Goal: Task Accomplishment & Management: Manage account settings

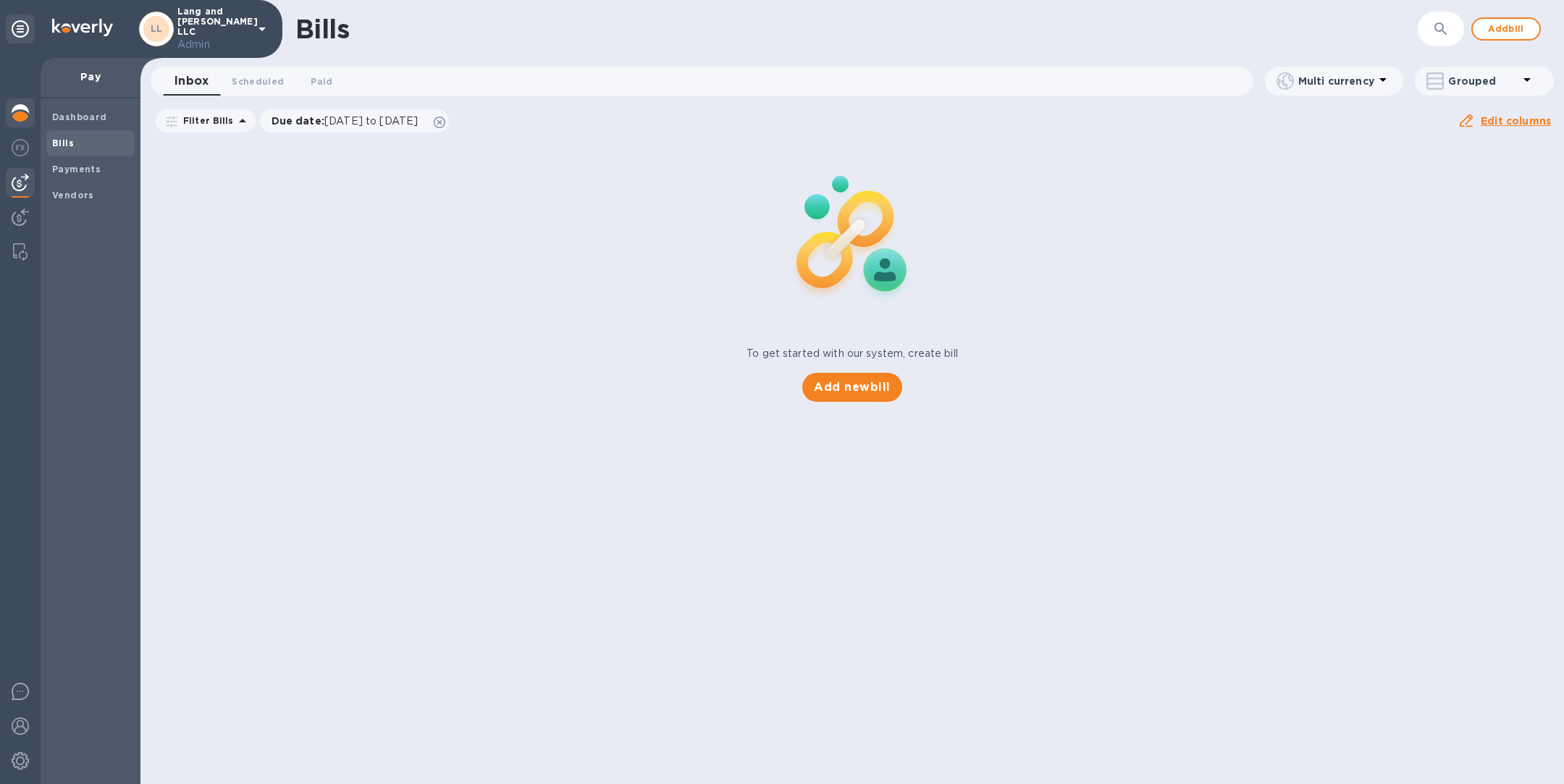
click at [19, 111] on img at bounding box center [20, 113] width 18 height 18
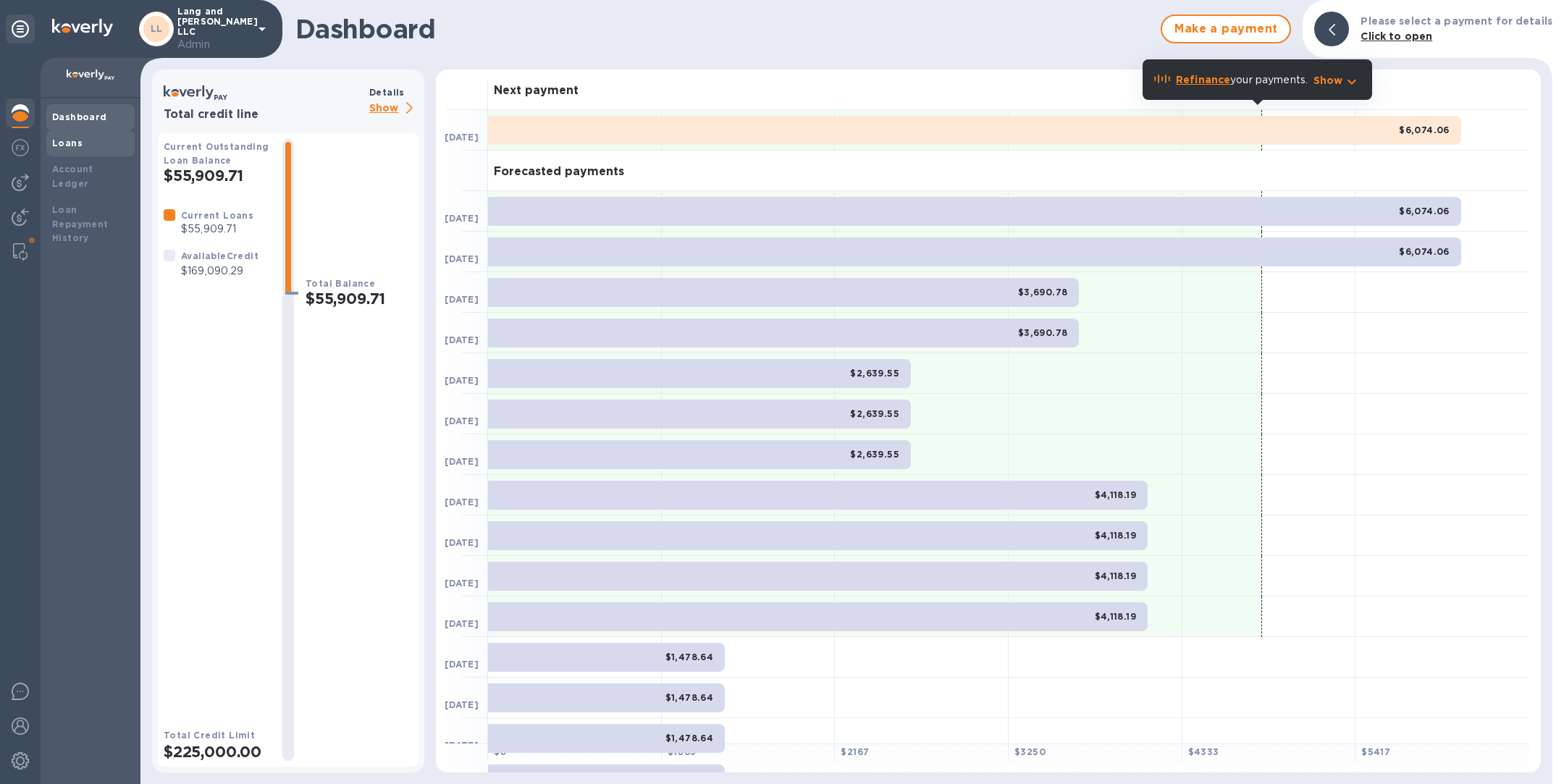
click at [67, 147] on b "Loans" at bounding box center [67, 142] width 30 height 11
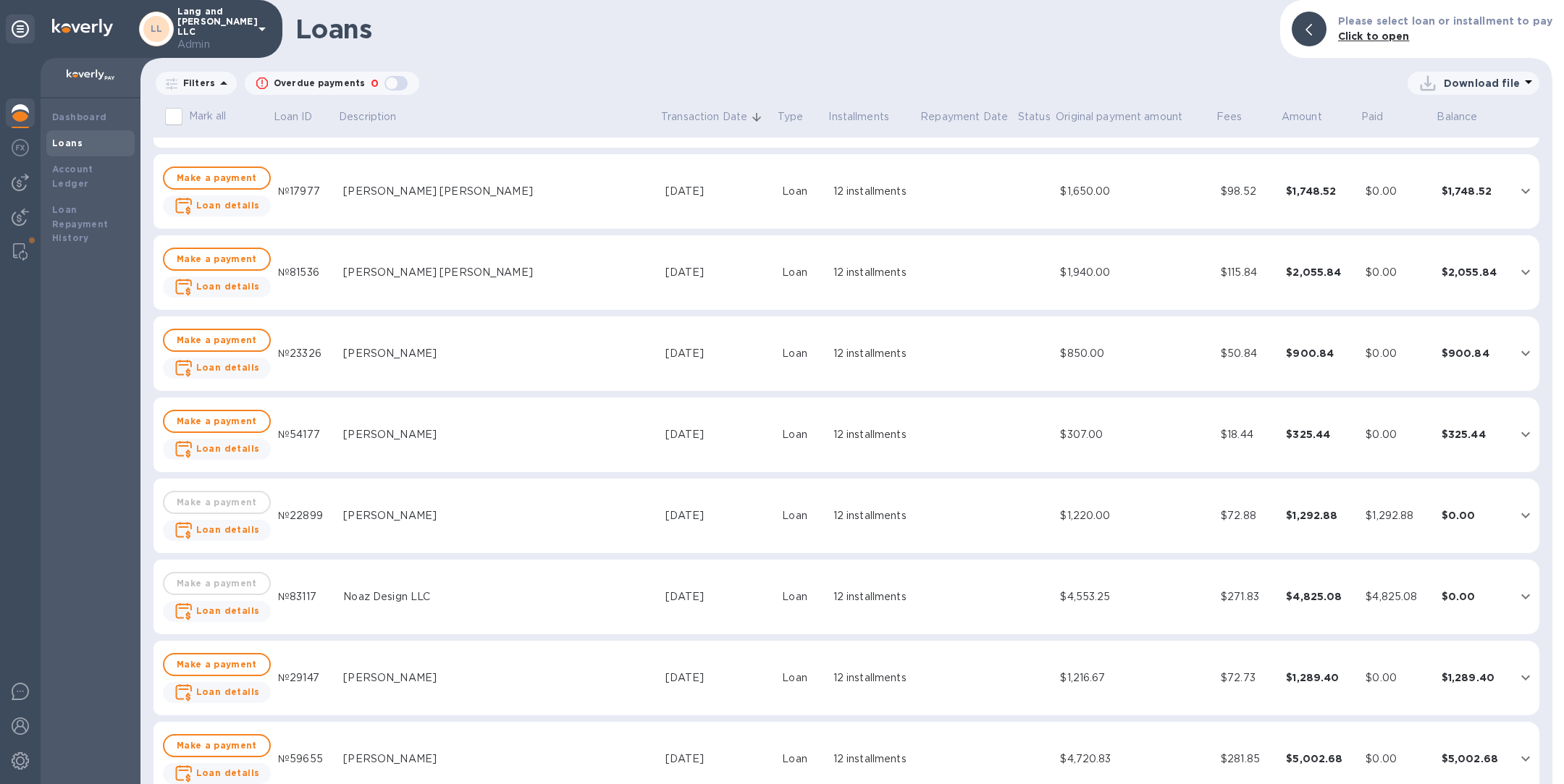
scroll to position [153, 0]
click at [17, 191] on img at bounding box center [20, 182] width 18 height 18
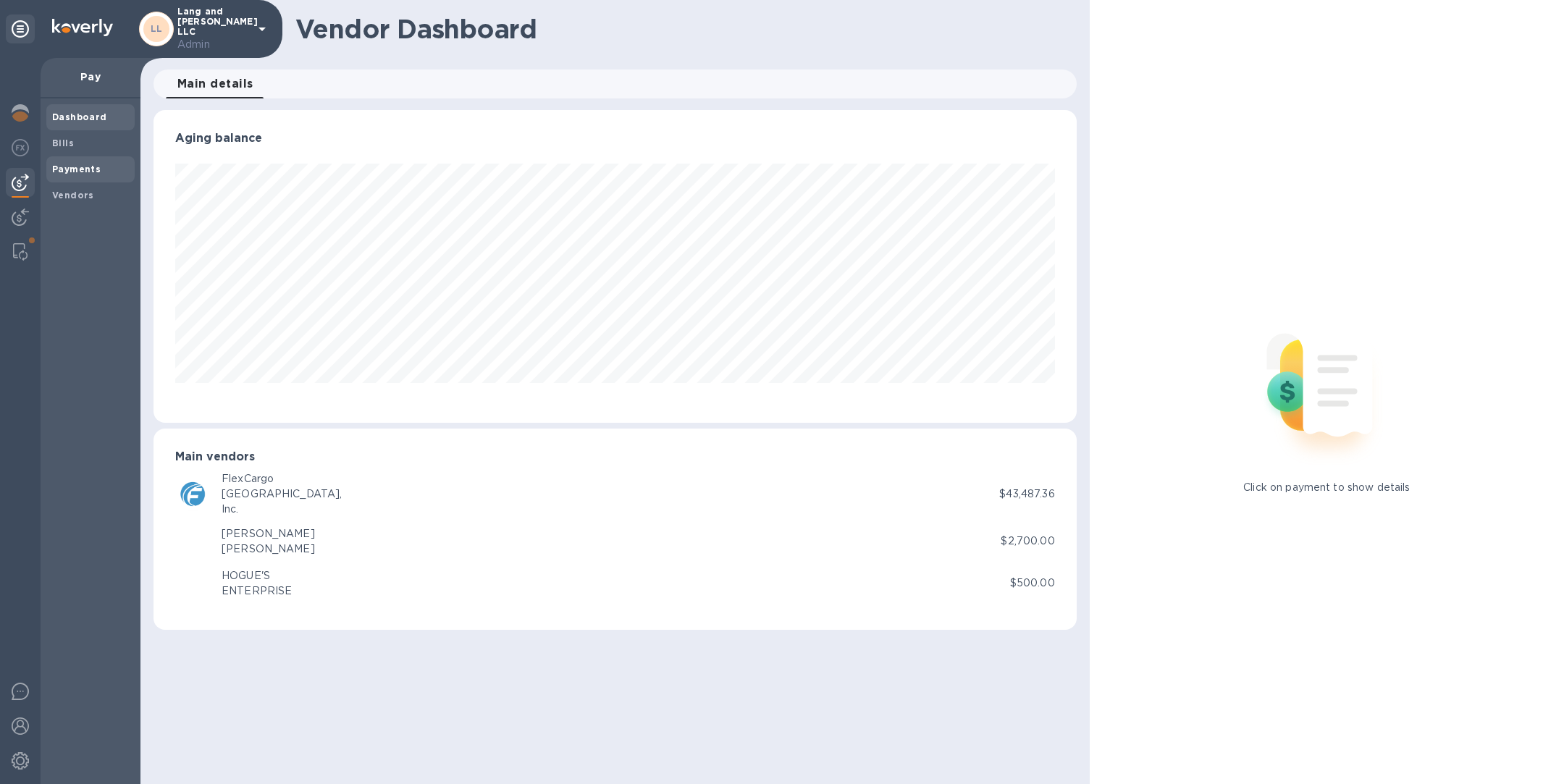
scroll to position [313, 922]
click at [82, 164] on b "Payments" at bounding box center [77, 169] width 49 height 11
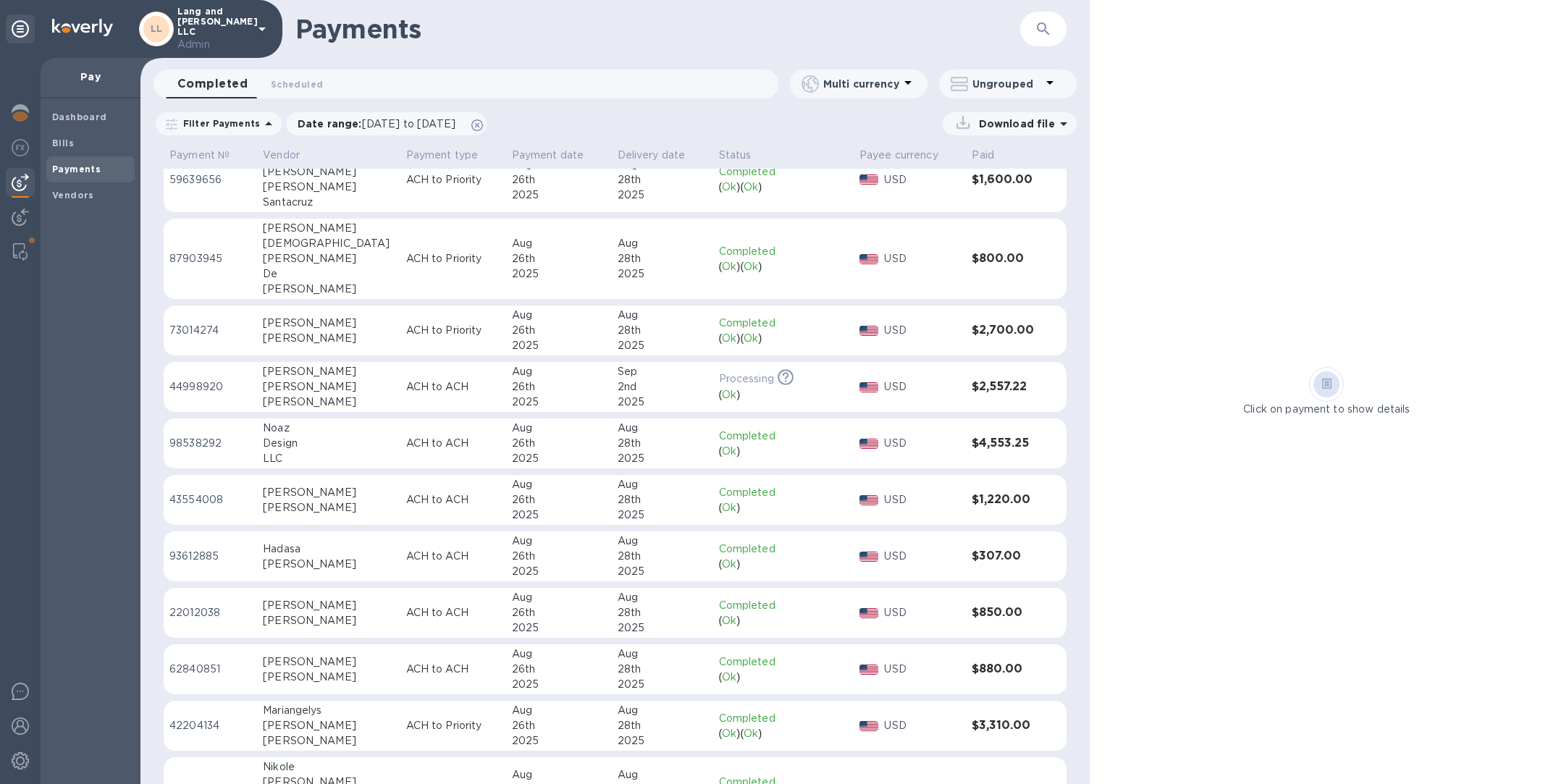
scroll to position [607, 0]
click at [407, 435] on p "ACH to ACH" at bounding box center [454, 443] width 94 height 15
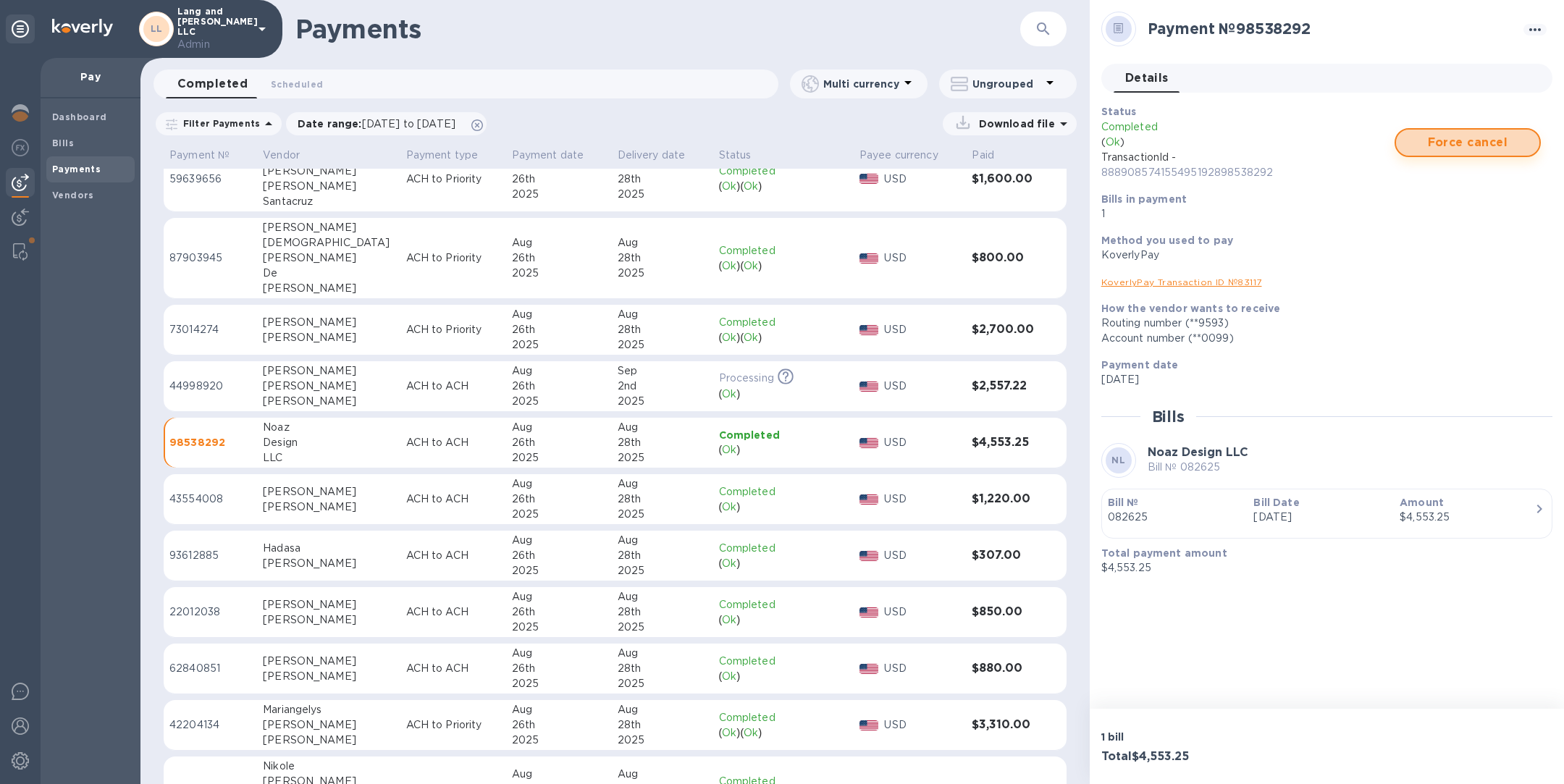
click at [1459, 141] on span "Force cancel" at bounding box center [1467, 142] width 121 height 18
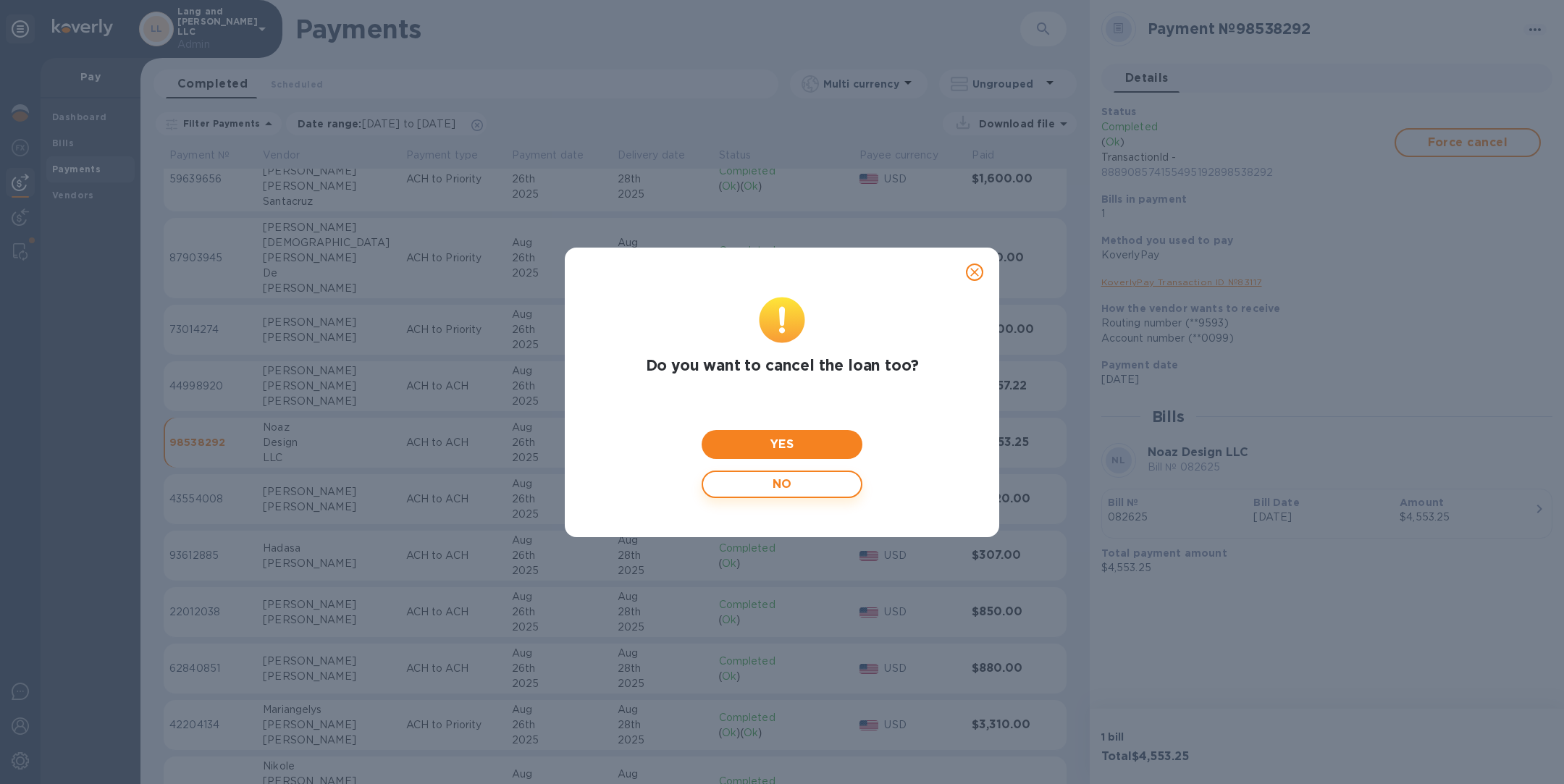
click at [817, 475] on span "NO" at bounding box center [782, 484] width 135 height 28
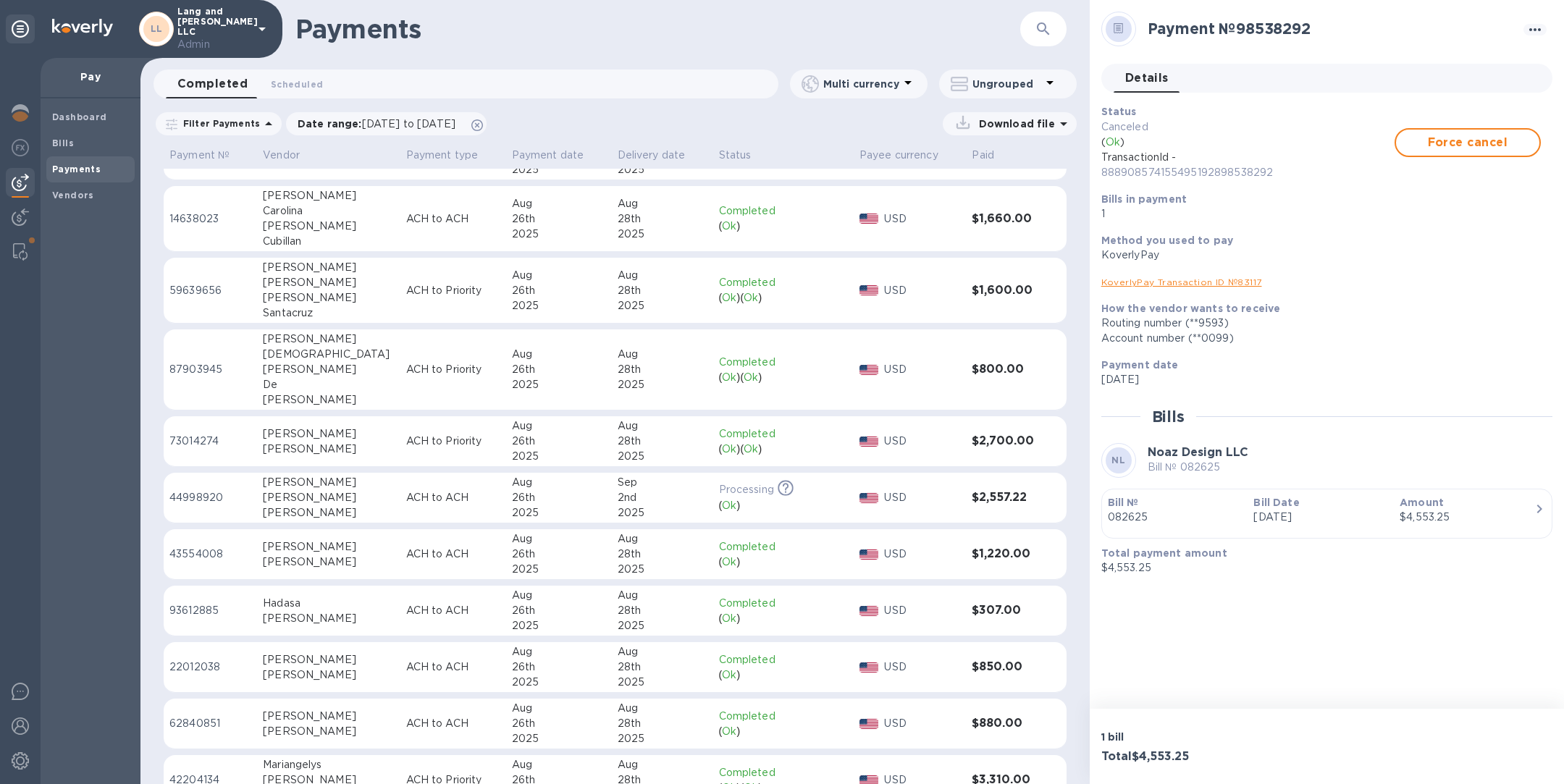
scroll to position [556, 0]
click at [406, 543] on p "ACH to ACH" at bounding box center [454, 550] width 94 height 15
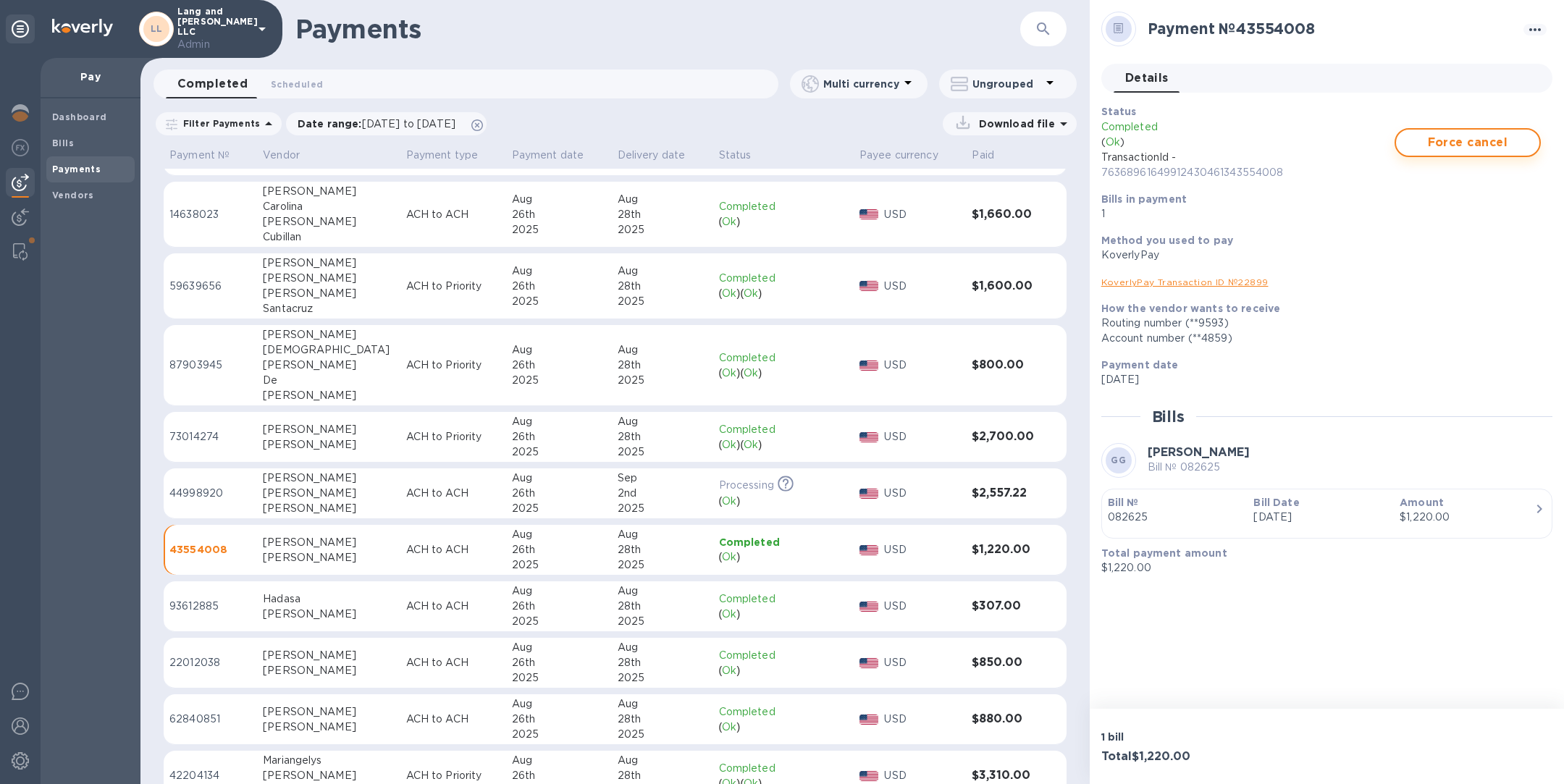
click at [1455, 131] on button "Force cancel" at bounding box center [1467, 142] width 146 height 29
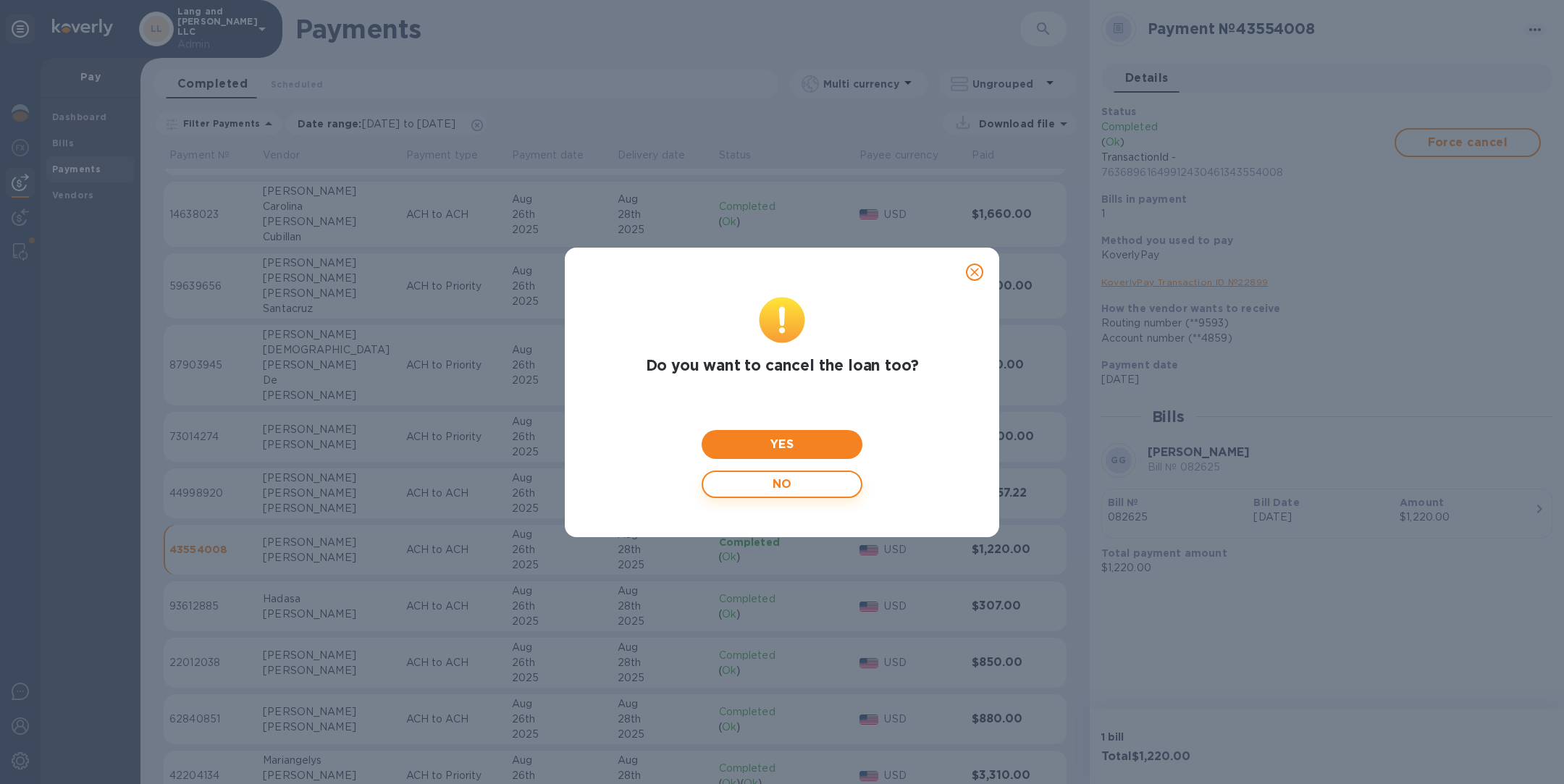
click at [810, 483] on span "NO" at bounding box center [782, 484] width 135 height 28
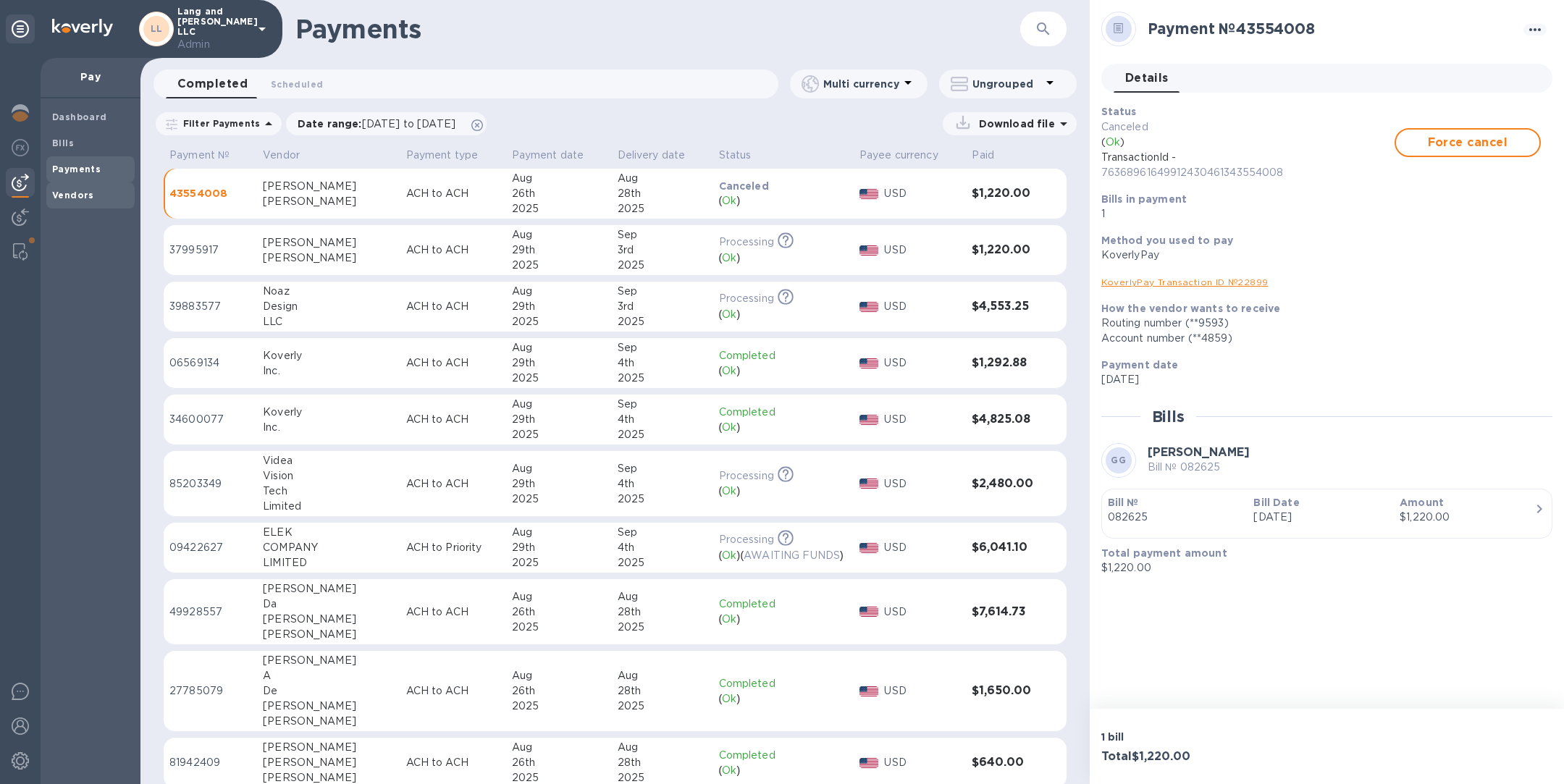
click at [81, 191] on b "Vendors" at bounding box center [73, 195] width 42 height 11
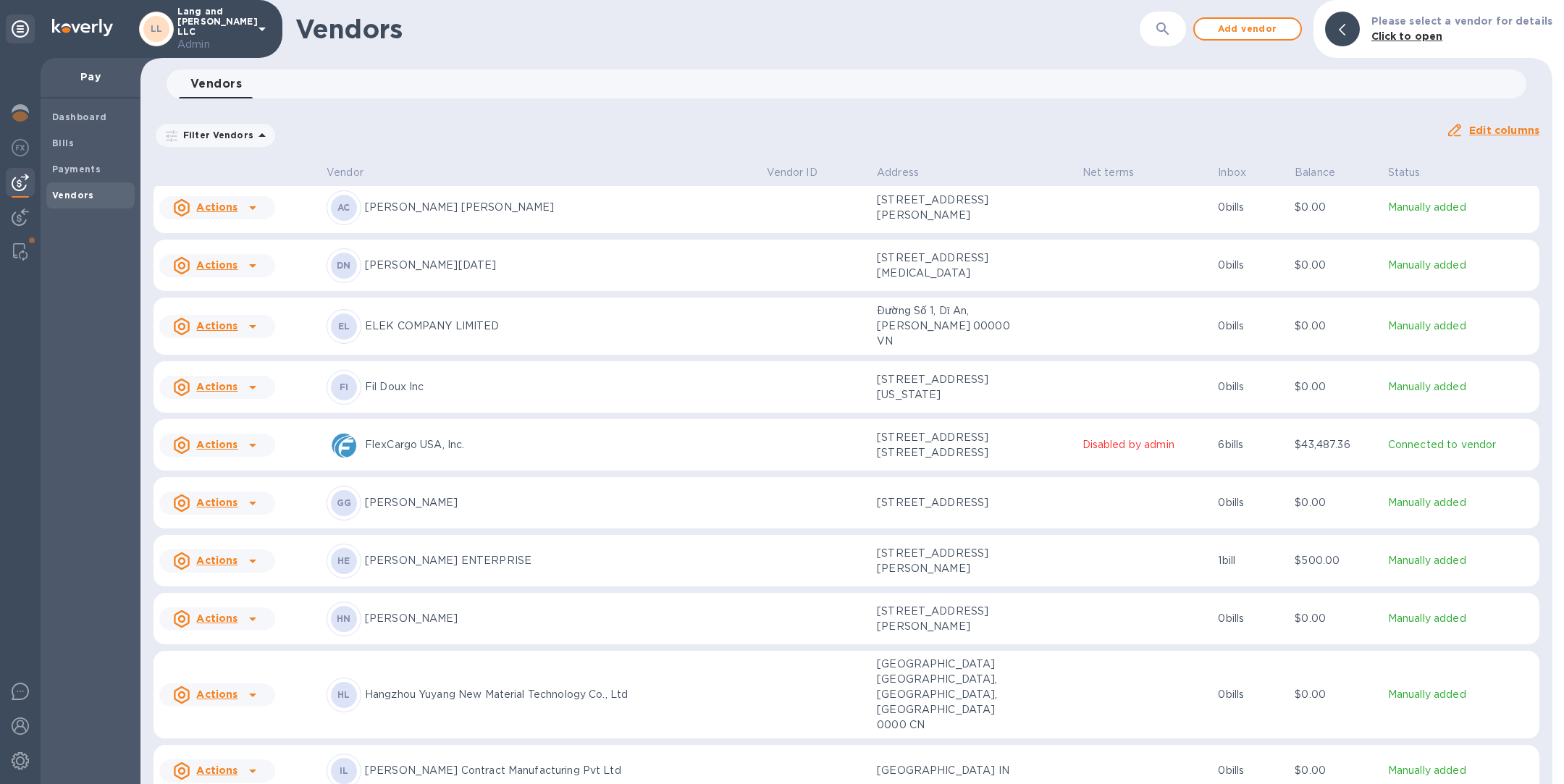
click at [487, 486] on div "GG [PERSON_NAME]" at bounding box center [540, 502] width 428 height 35
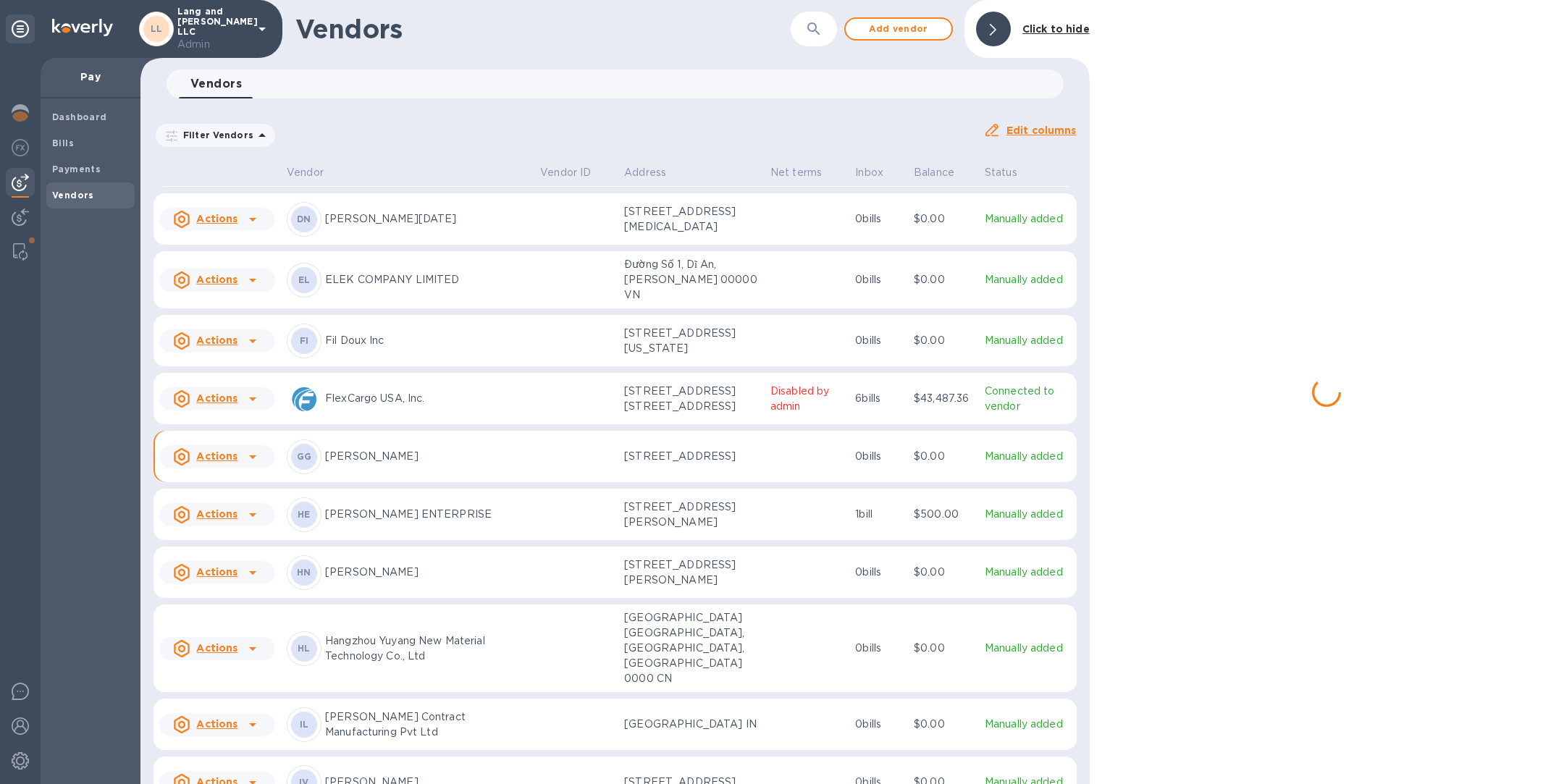
scroll to position [322, 0]
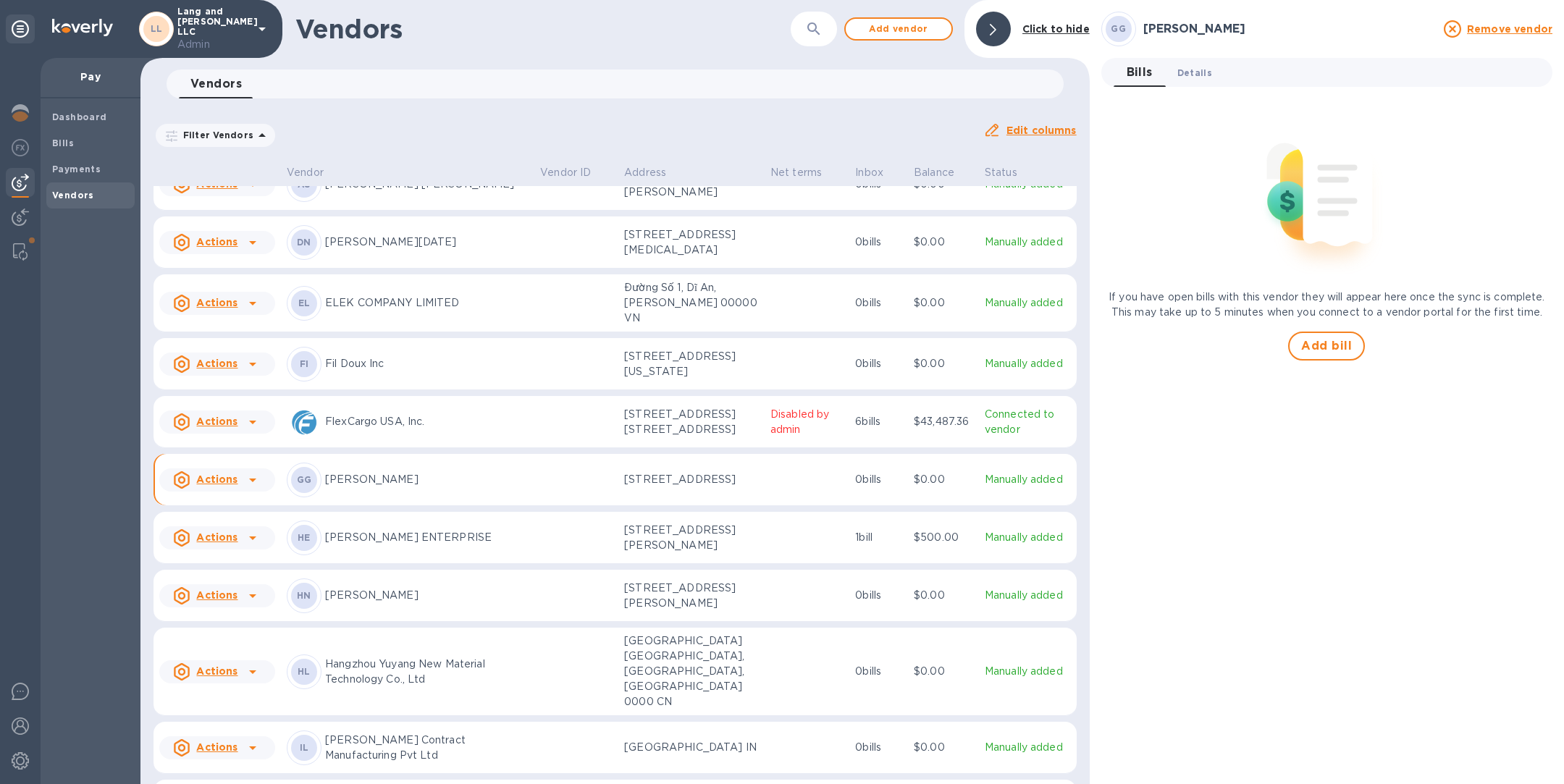
click at [1204, 69] on span "Details 0" at bounding box center [1194, 72] width 35 height 15
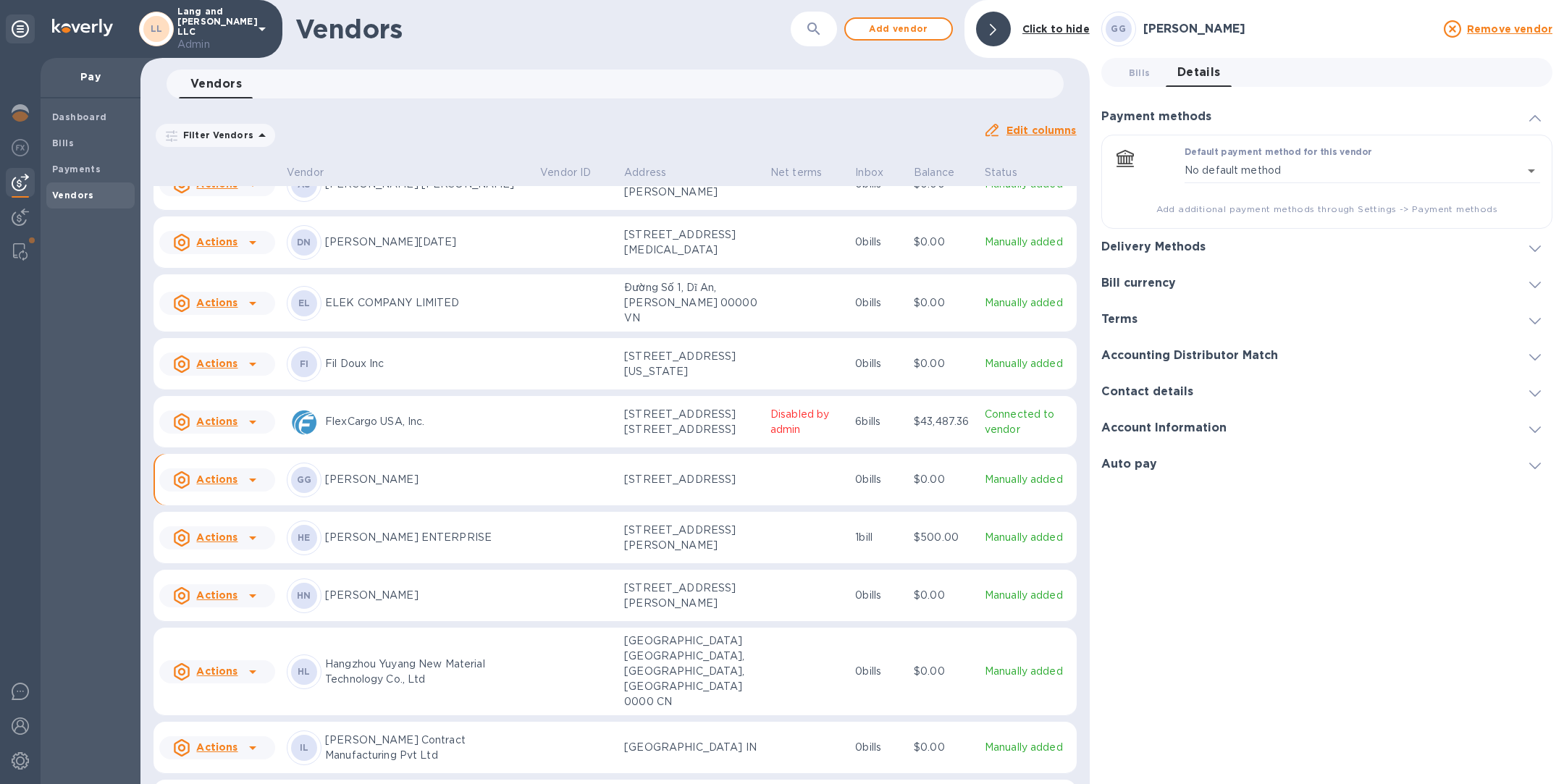
click at [1206, 247] on div "Delivery Methods" at bounding box center [1158, 247] width 116 height 13
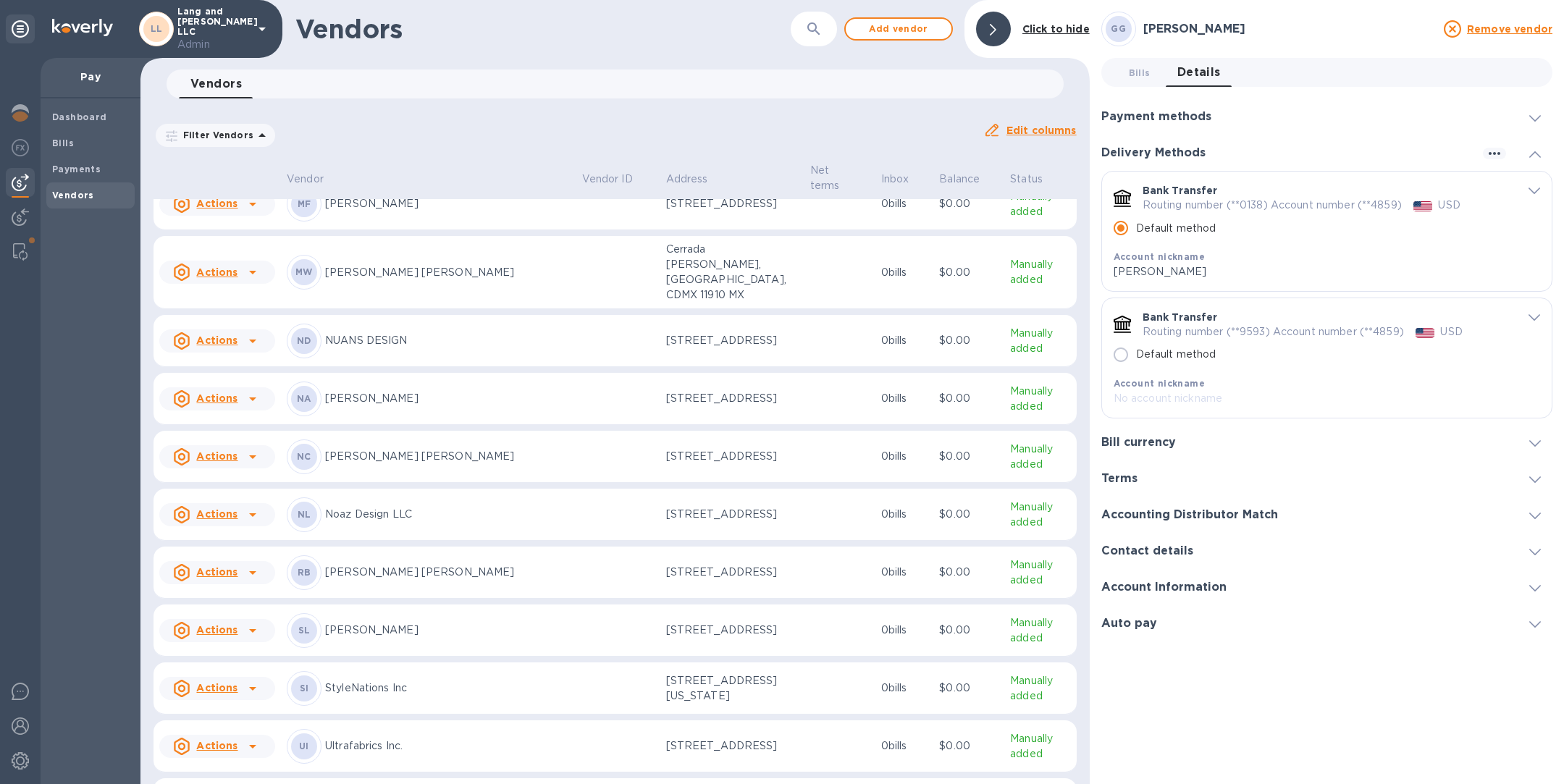
scroll to position [1886, 0]
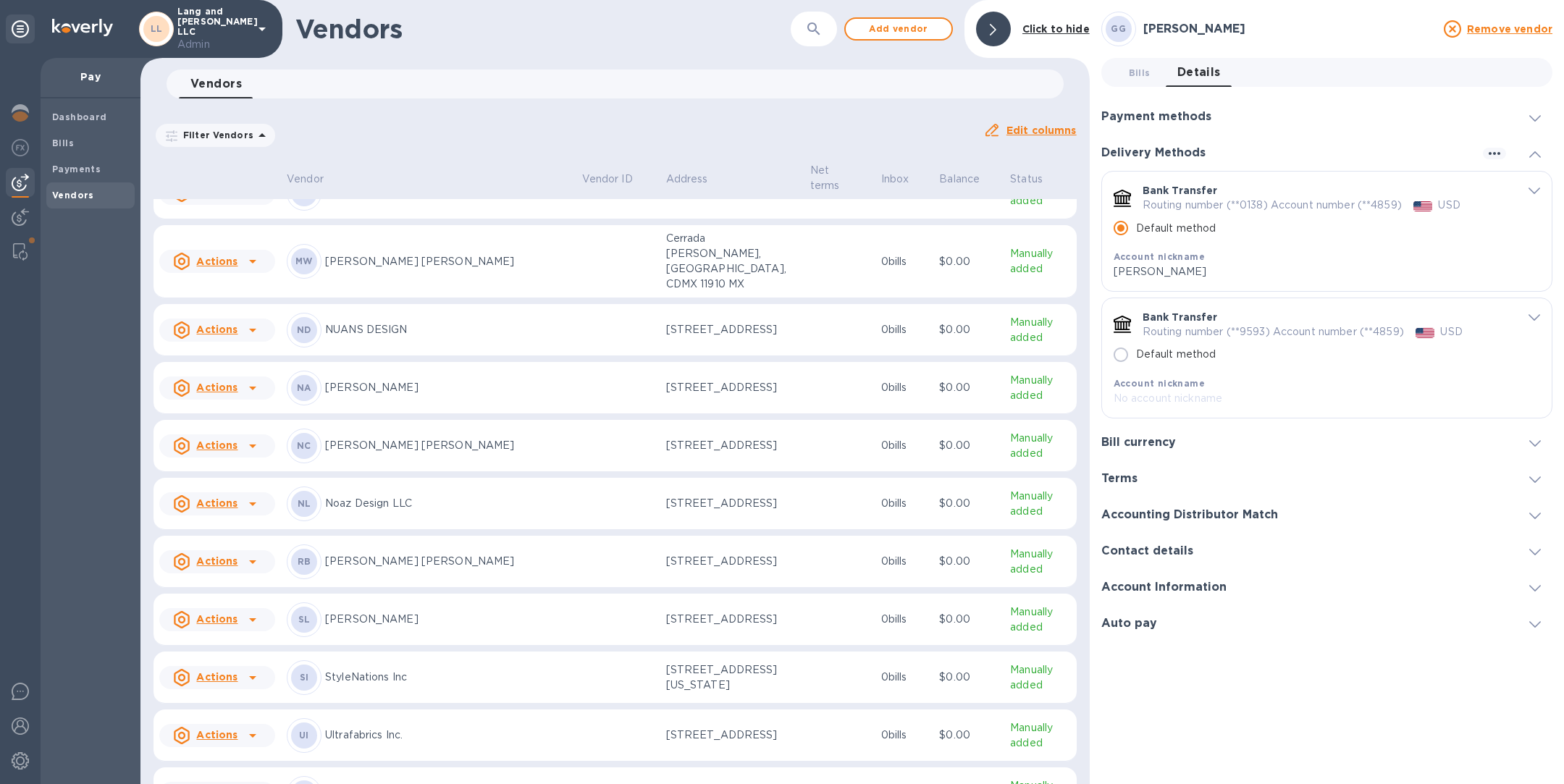
click at [442, 521] on div "NL Noaz Design LLC" at bounding box center [428, 503] width 284 height 35
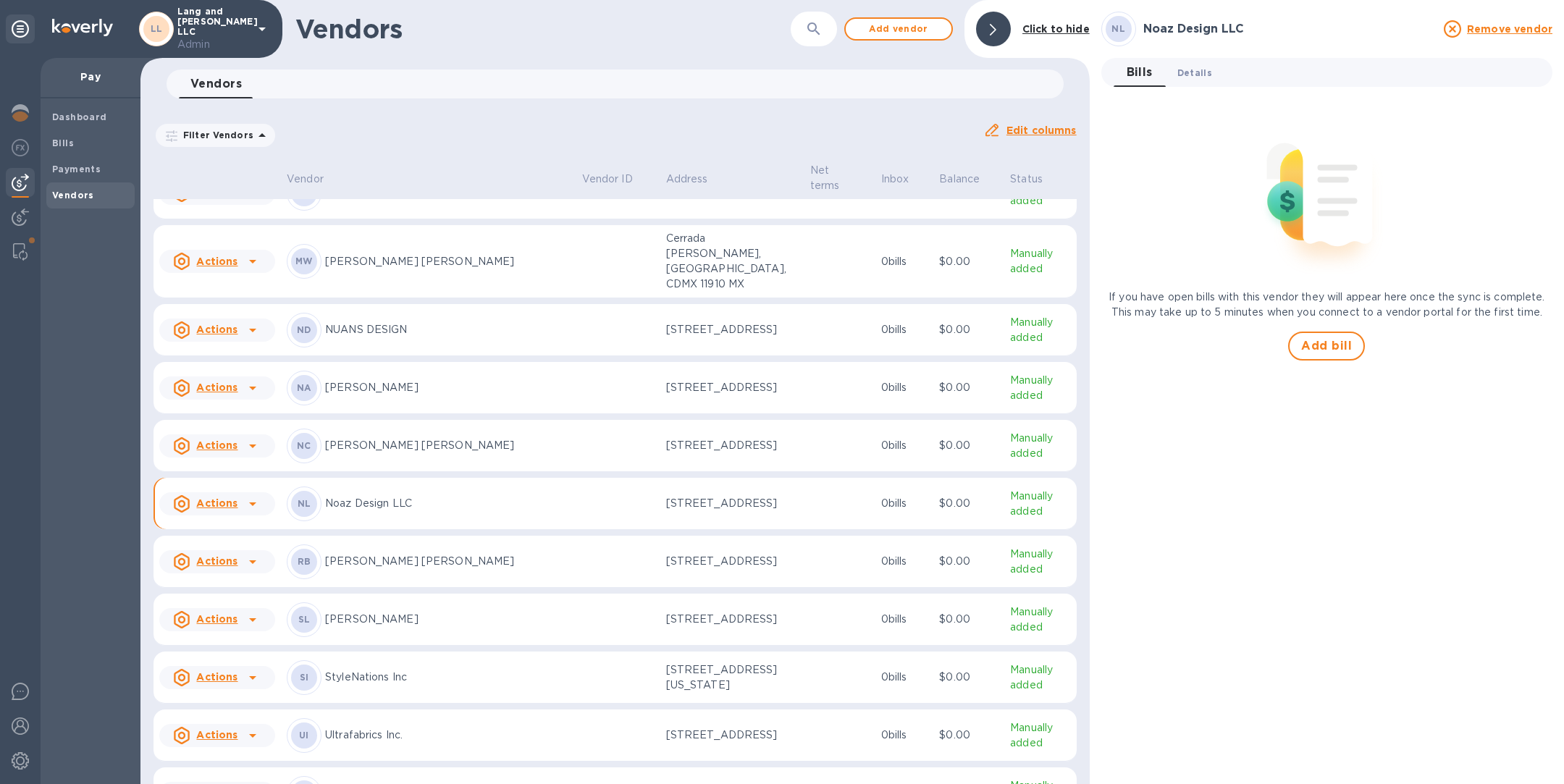
click at [1197, 64] on button "Details 0" at bounding box center [1195, 72] width 58 height 29
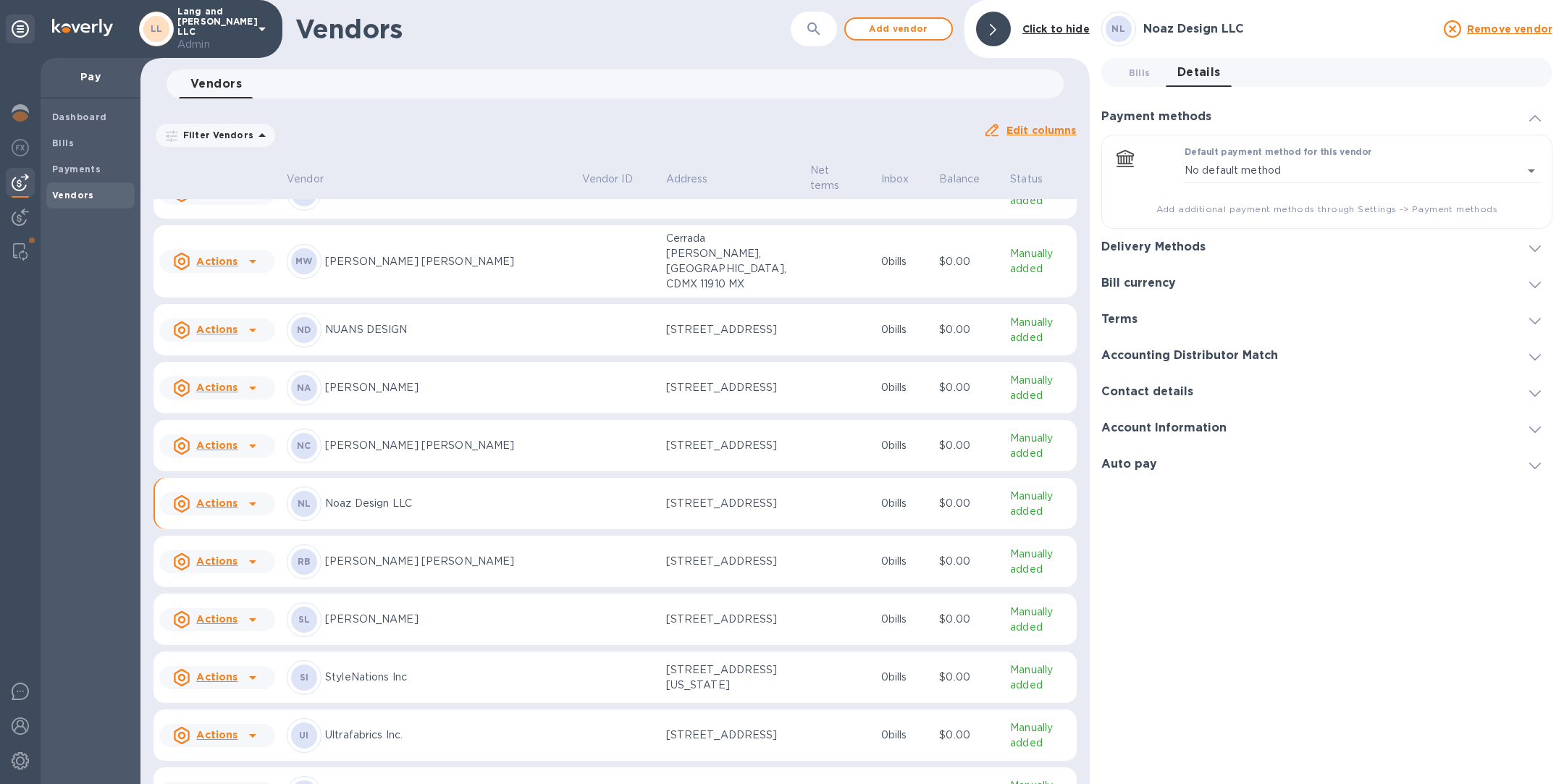
click at [1203, 245] on h3 "Delivery Methods" at bounding box center [1153, 247] width 105 height 13
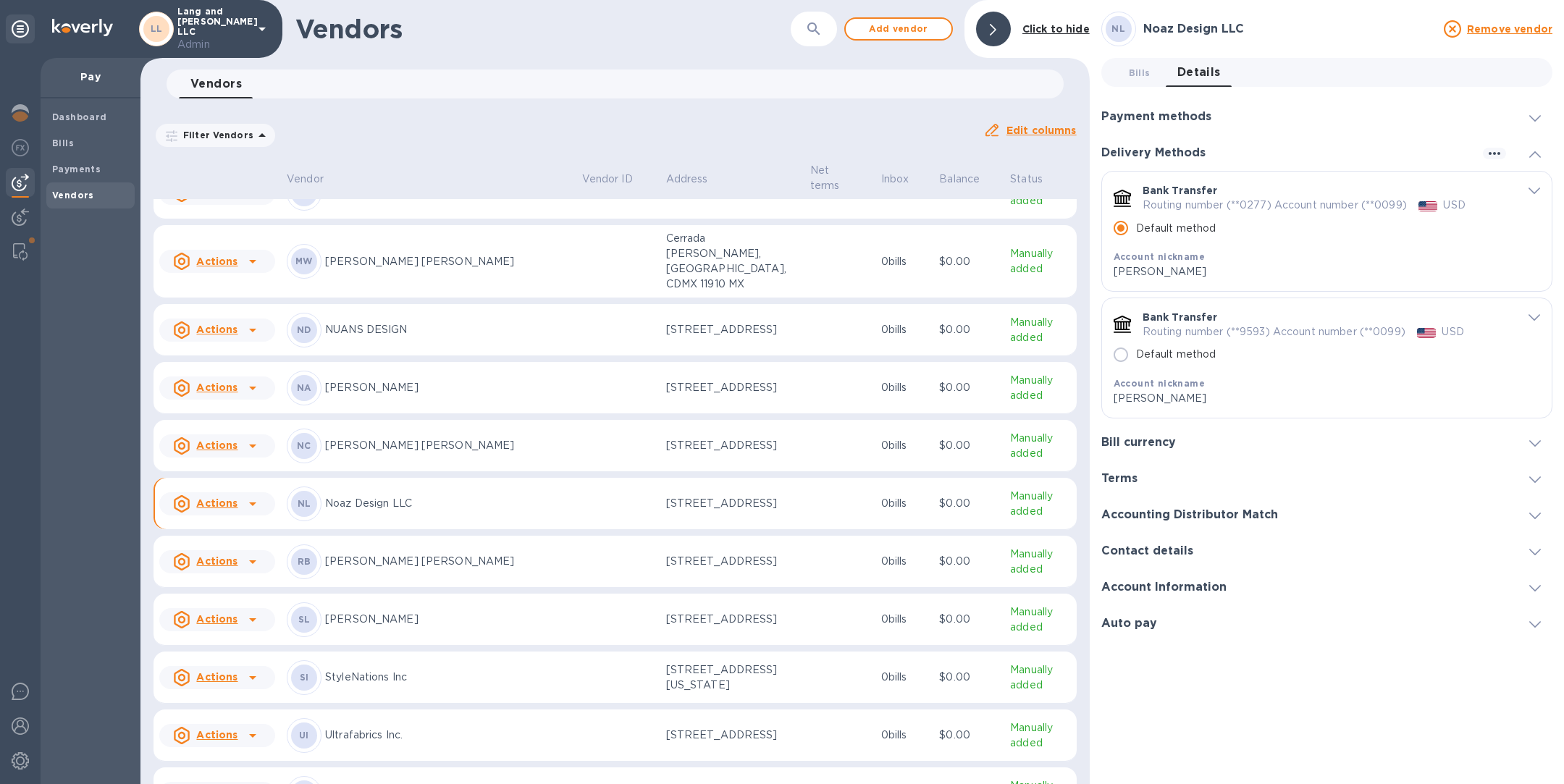
click at [1530, 315] on icon "default-method" at bounding box center [1534, 318] width 12 height 7
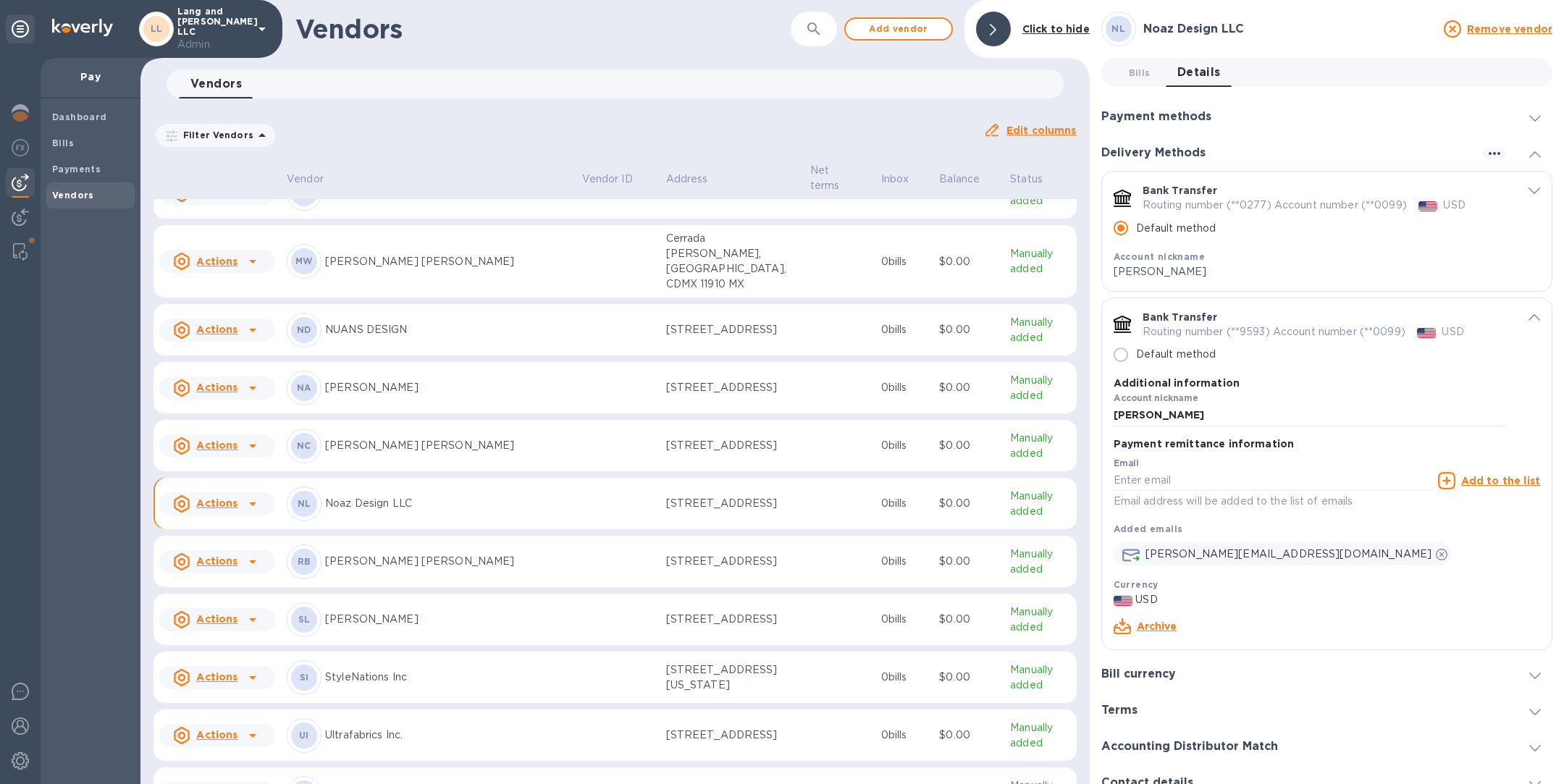
click at [1161, 628] on link "Archive" at bounding box center [1157, 626] width 40 height 12
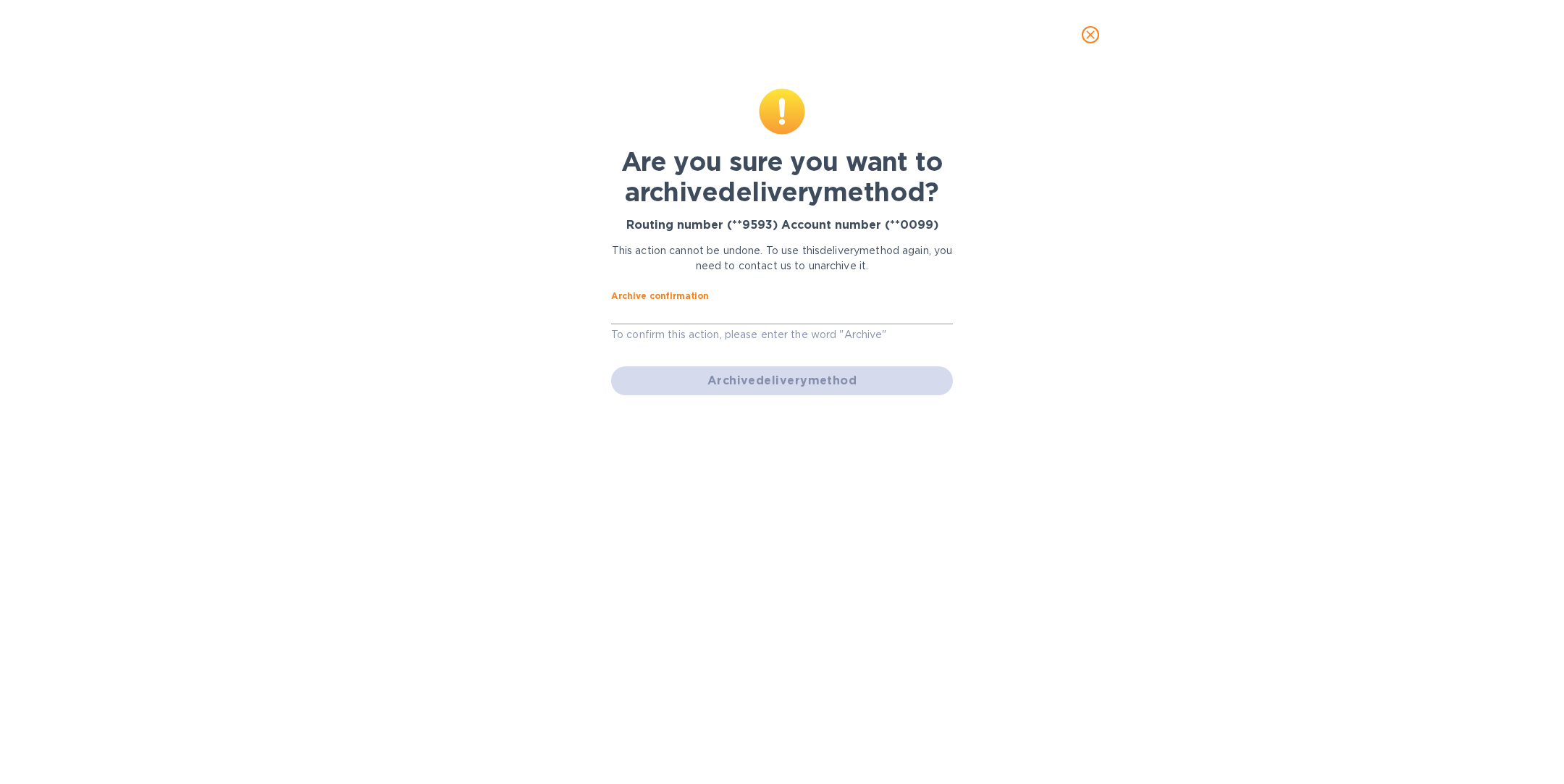
click at [810, 315] on input "text" at bounding box center [782, 314] width 341 height 22
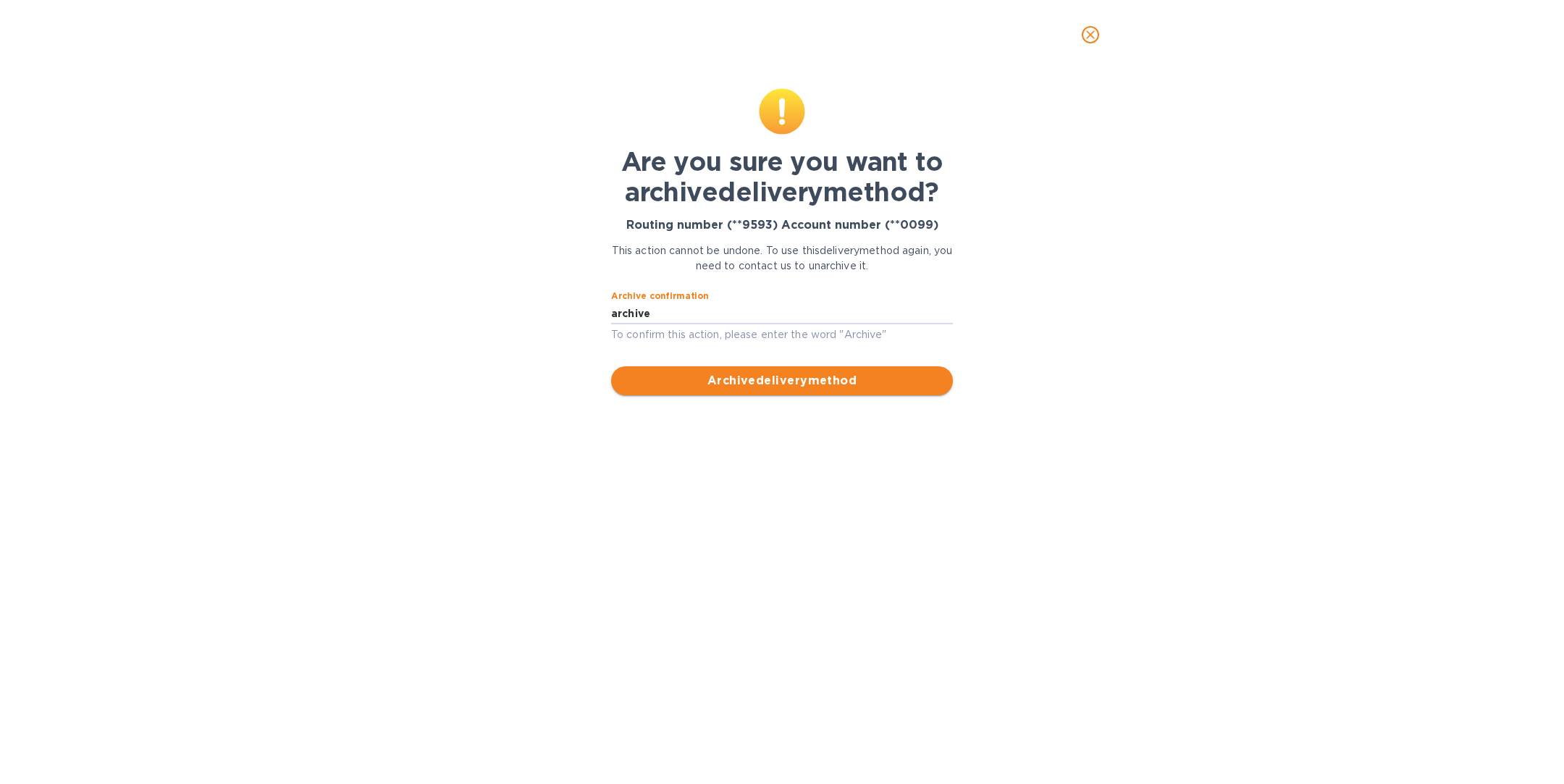
type input "archive"
click at [824, 389] on span "Archive delivery method" at bounding box center [782, 380] width 319 height 18
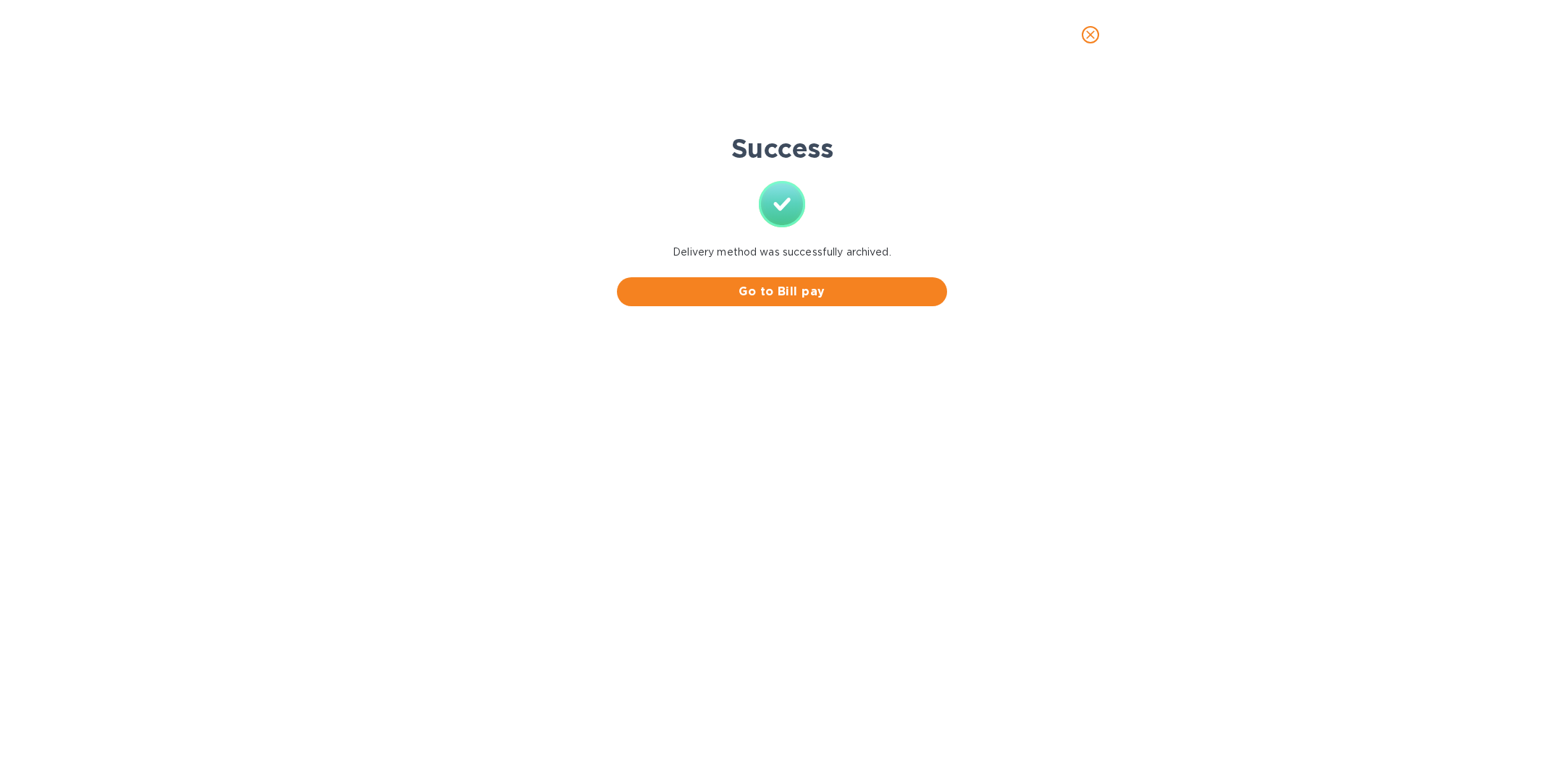
click at [1089, 37] on icon "close" at bounding box center [1090, 35] width 14 height 14
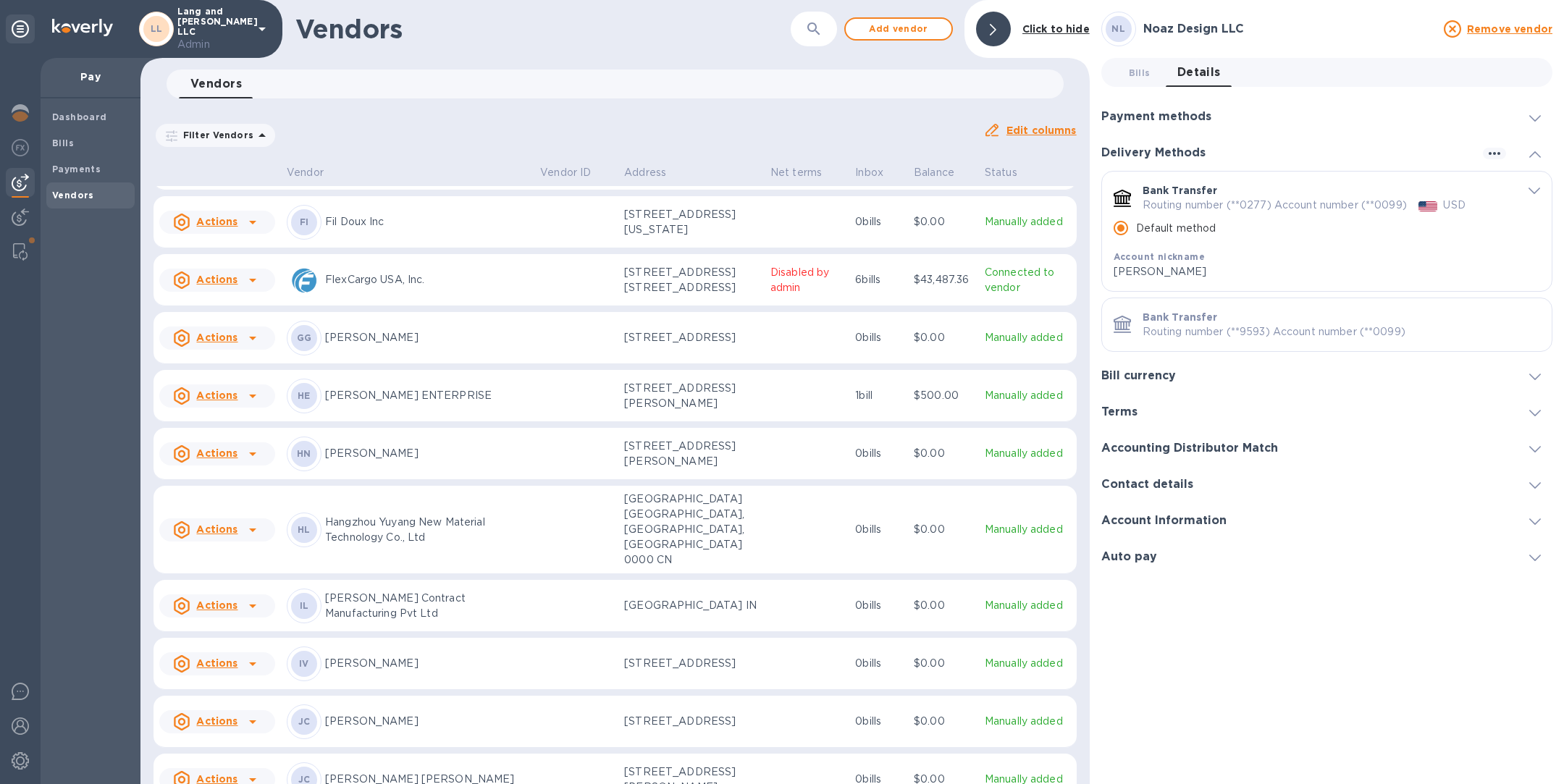
scroll to position [441, 0]
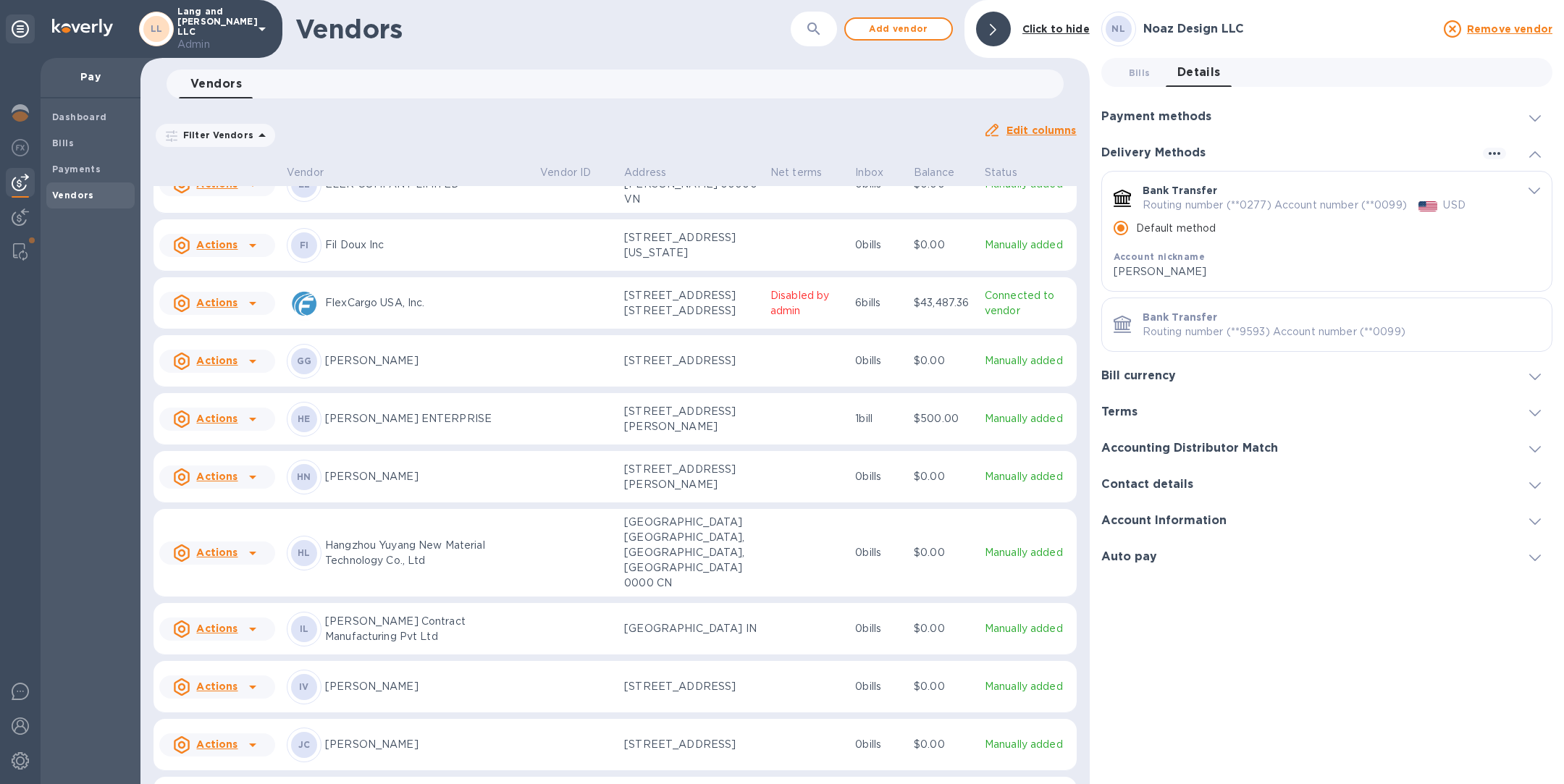
click at [383, 353] on p "[PERSON_NAME]" at bounding box center [427, 361] width 203 height 15
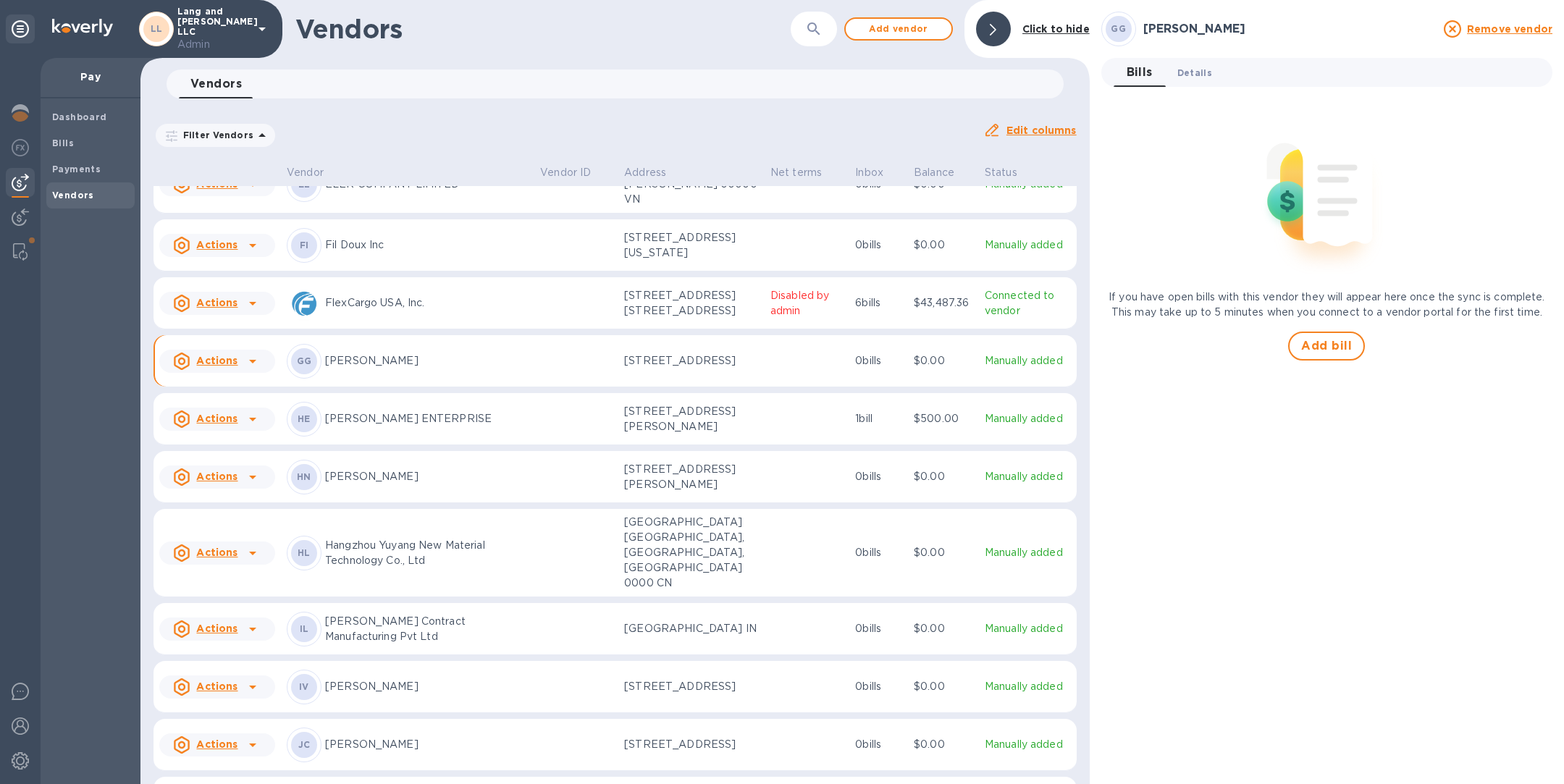
click at [1202, 72] on span "Details 0" at bounding box center [1194, 72] width 35 height 15
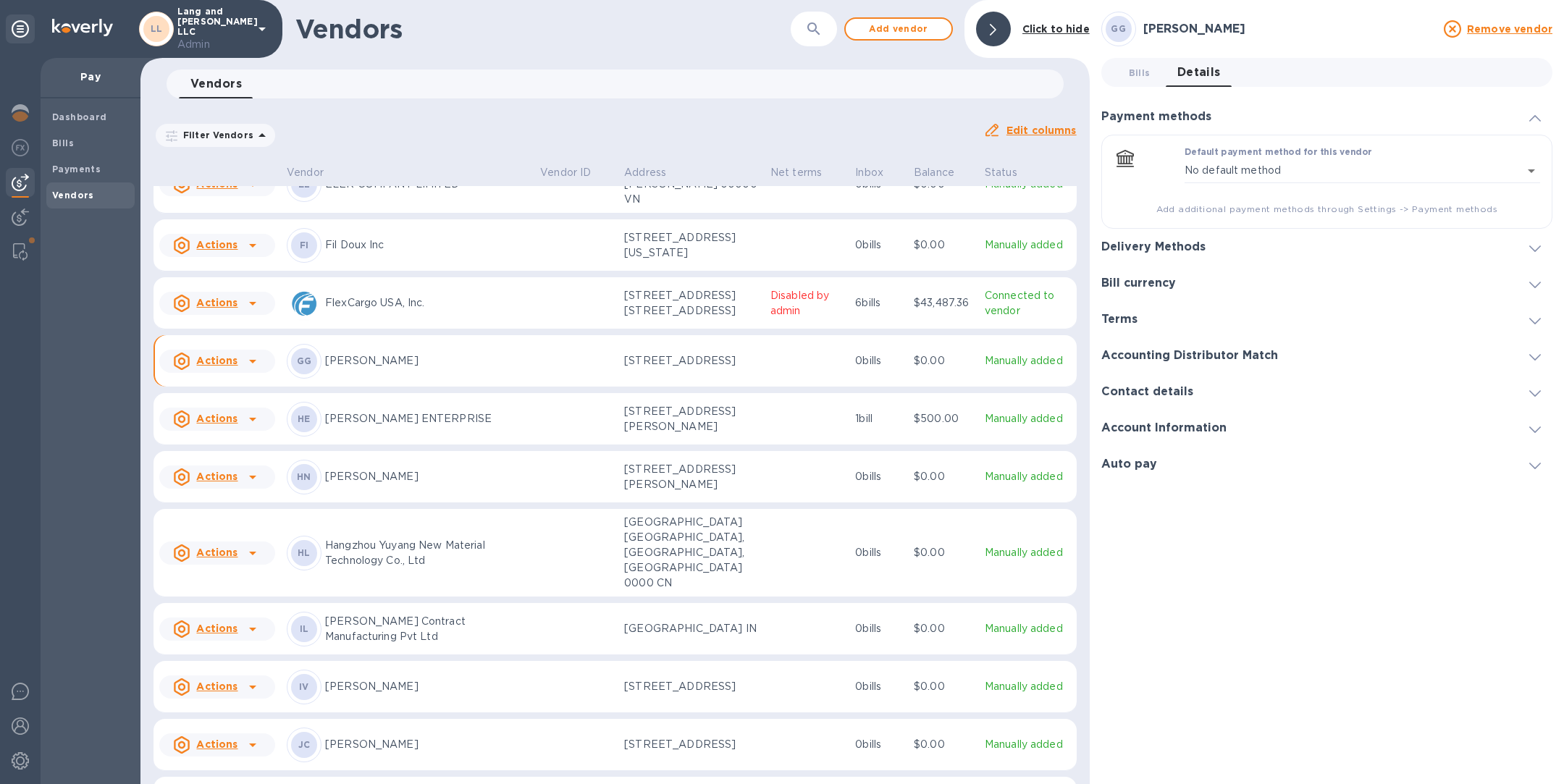
click at [1207, 247] on div "Delivery Methods" at bounding box center [1158, 247] width 116 height 13
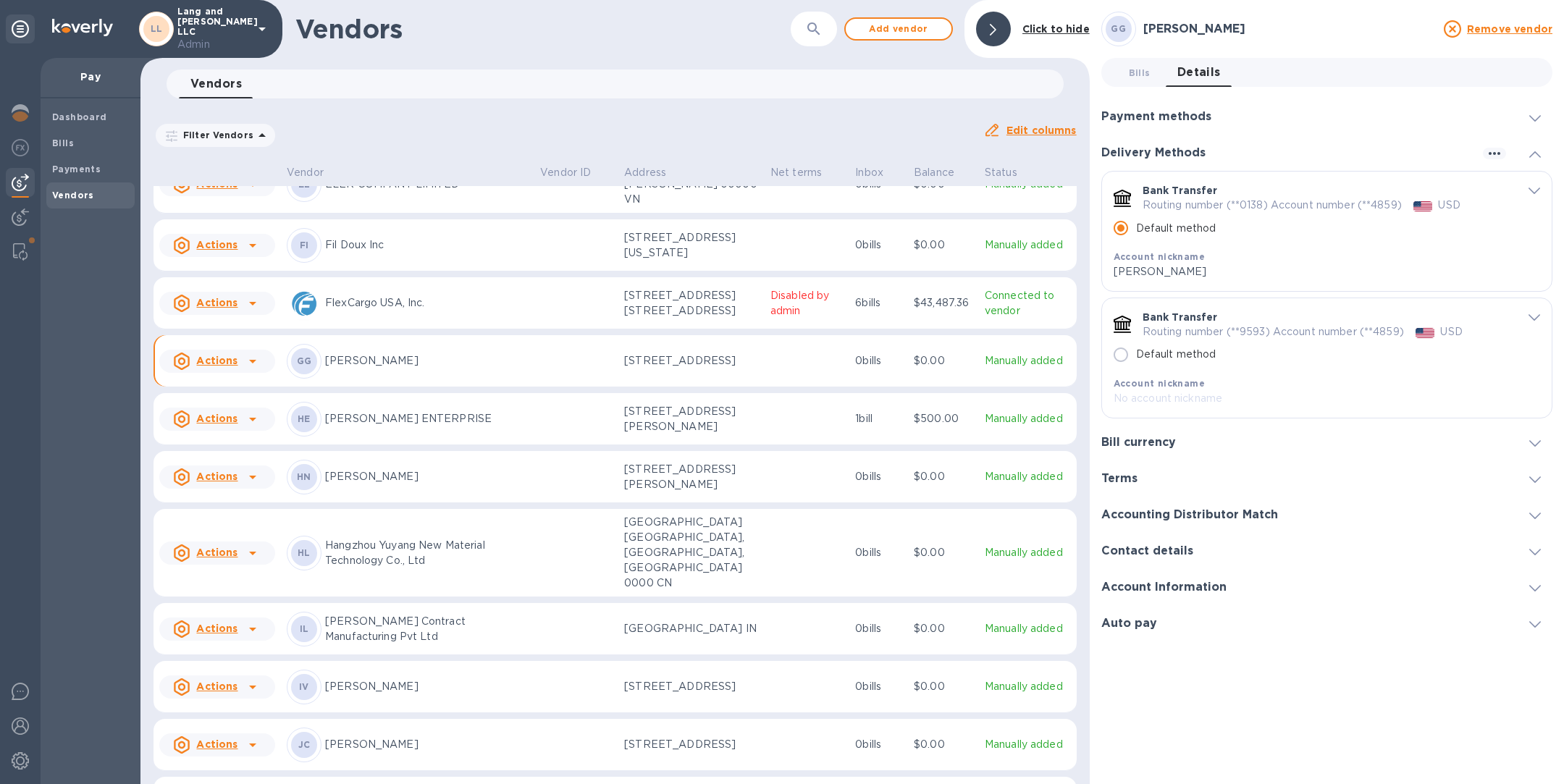
click at [1531, 320] on icon "default-method" at bounding box center [1534, 318] width 12 height 7
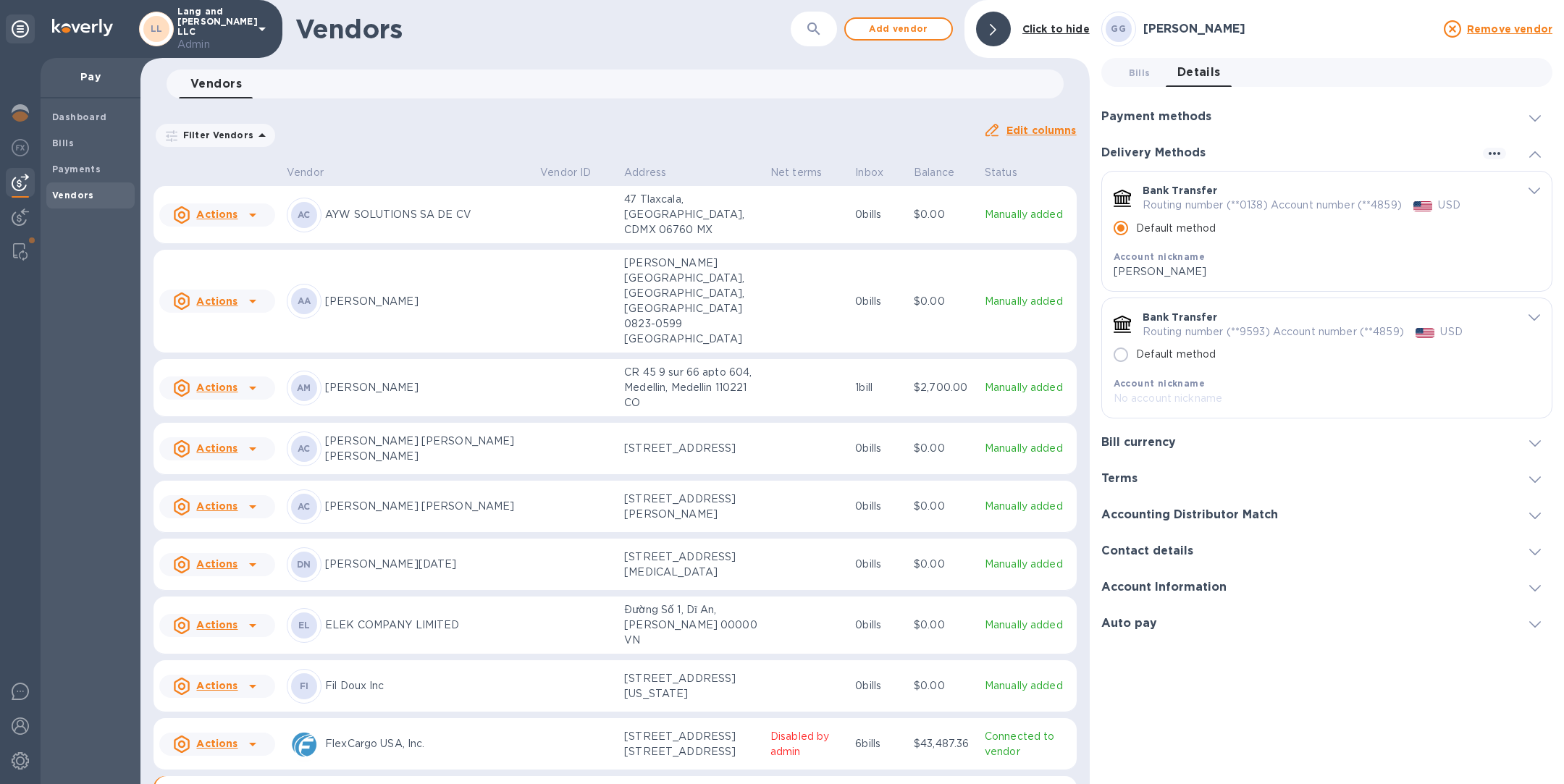
click at [1530, 312] on span "default-method" at bounding box center [1534, 317] width 12 height 13
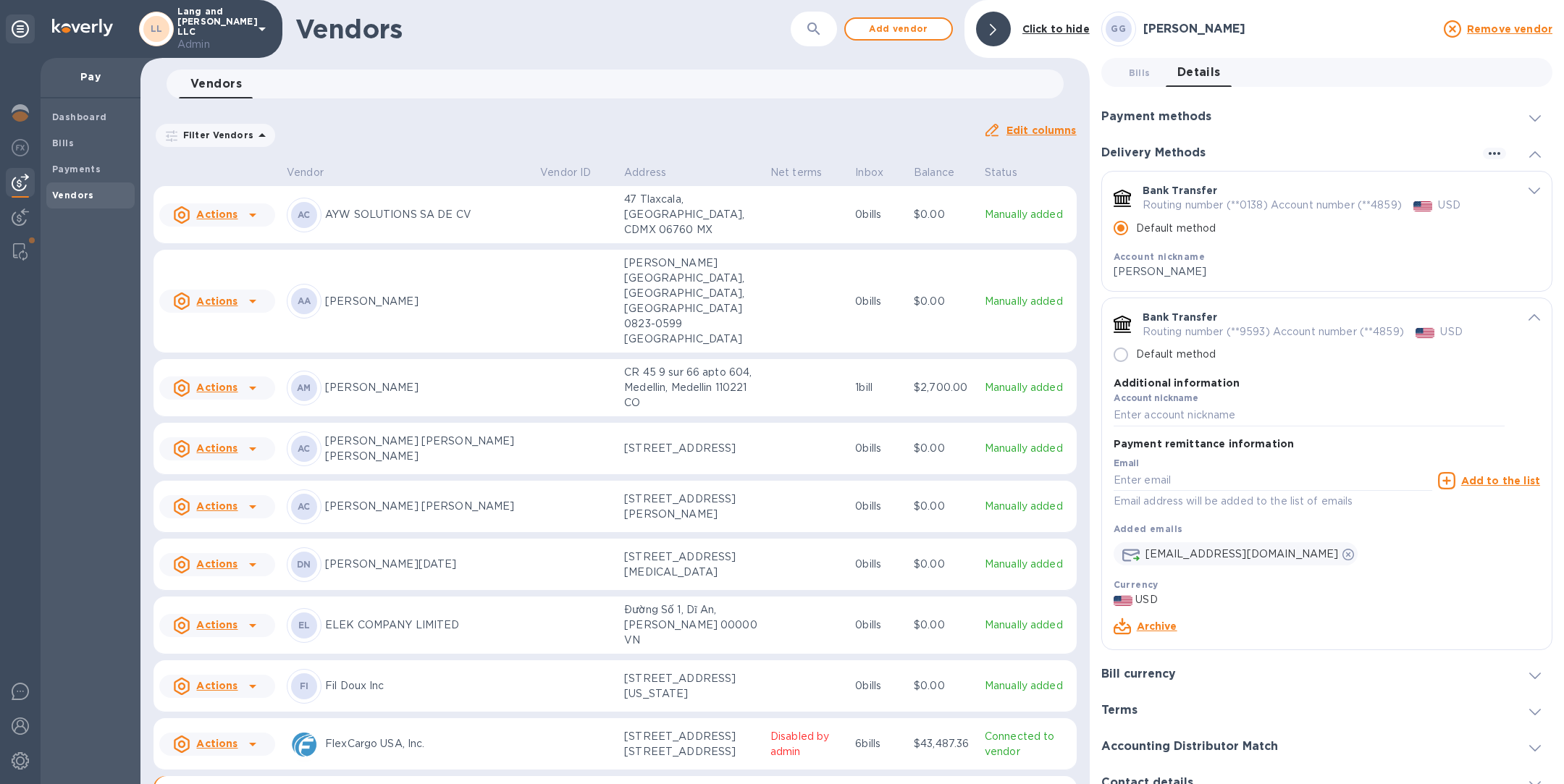
click at [1147, 626] on link "Archive" at bounding box center [1157, 626] width 40 height 12
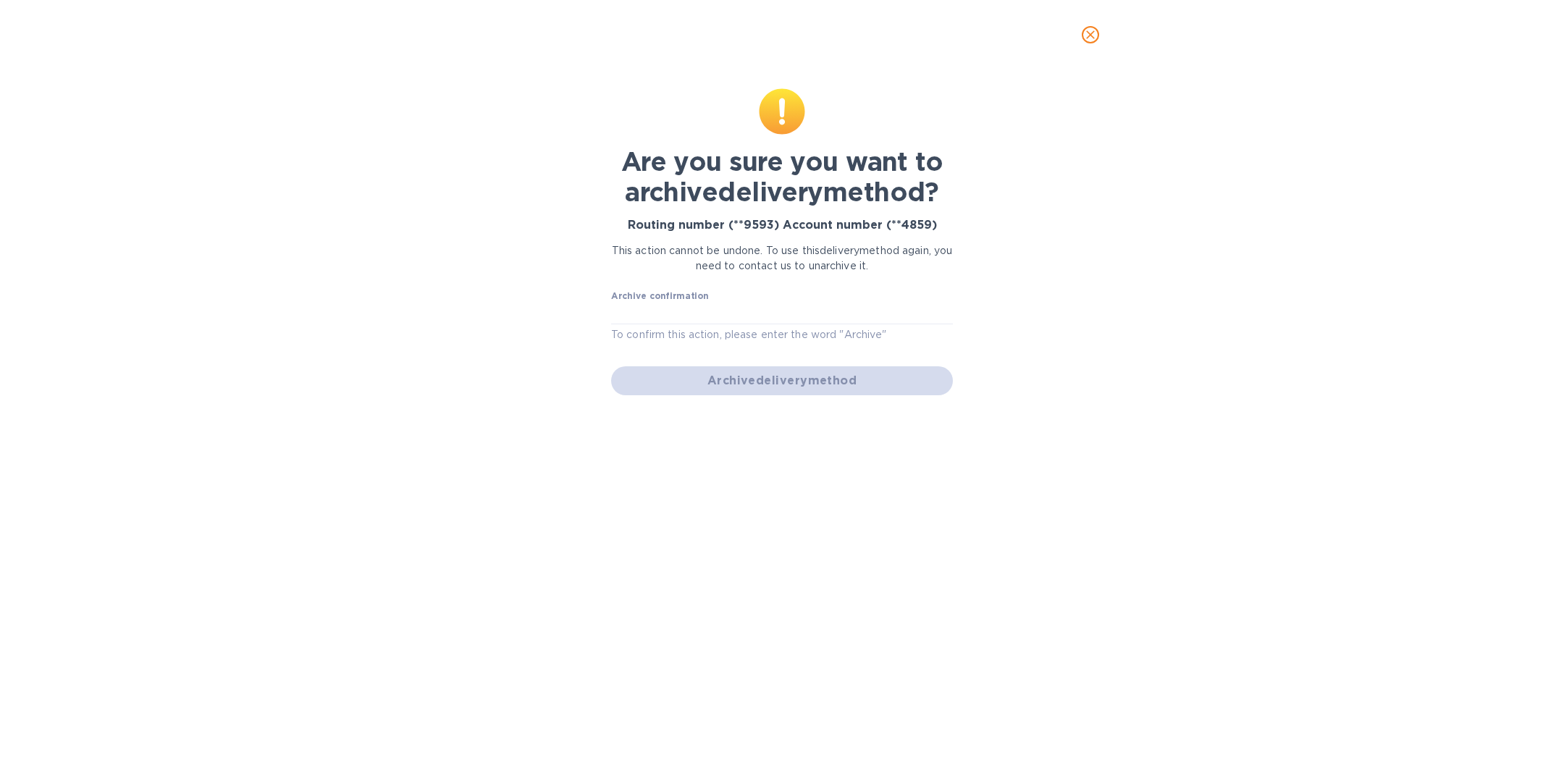
click at [832, 298] on div "Archive confirmation To confirm this action, please enter the word "Archive"" at bounding box center [782, 317] width 341 height 52
click at [830, 310] on input "text" at bounding box center [782, 314] width 341 height 22
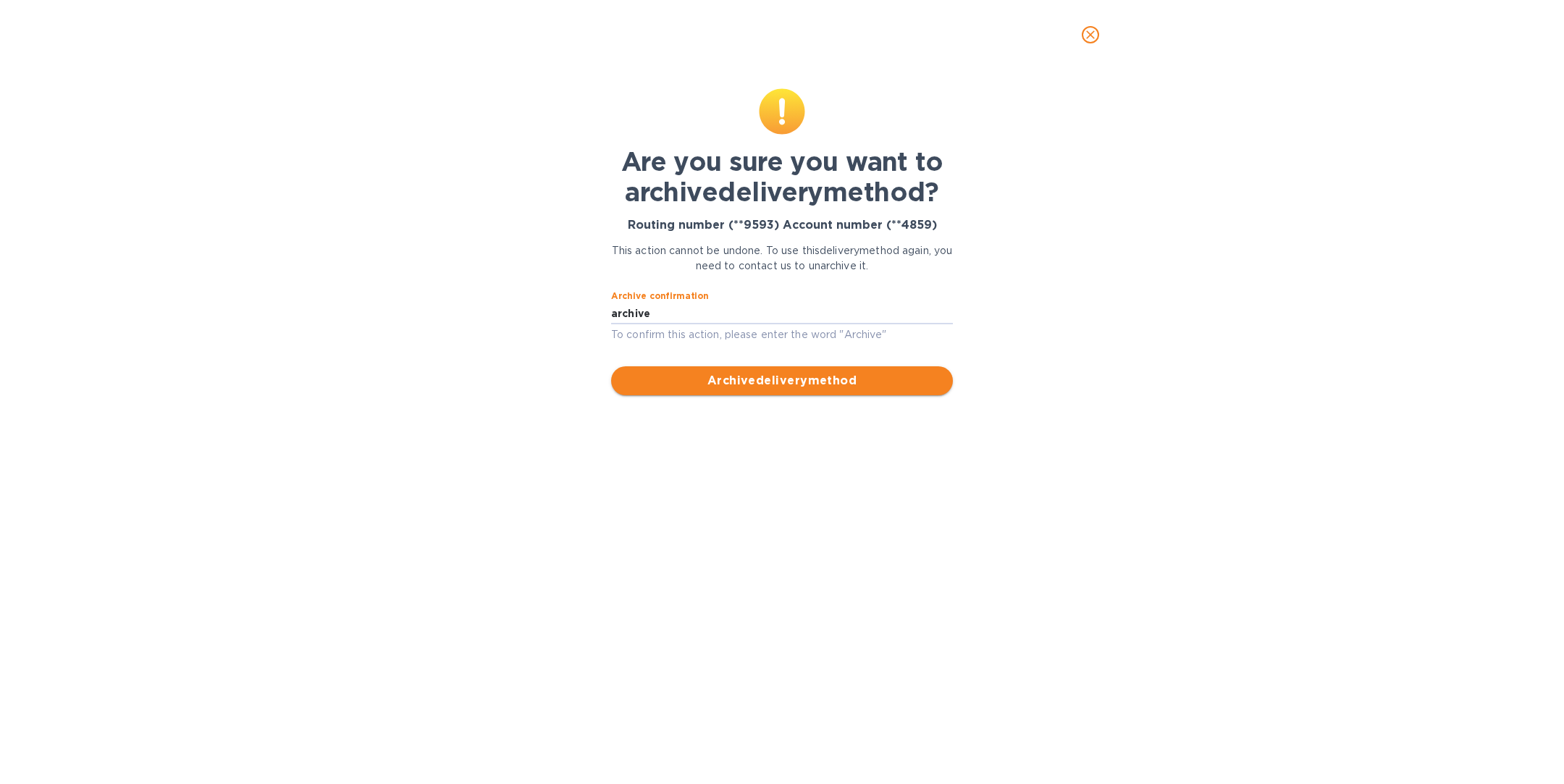
type input "archive"
click at [884, 375] on span "Archive delivery method" at bounding box center [782, 380] width 319 height 18
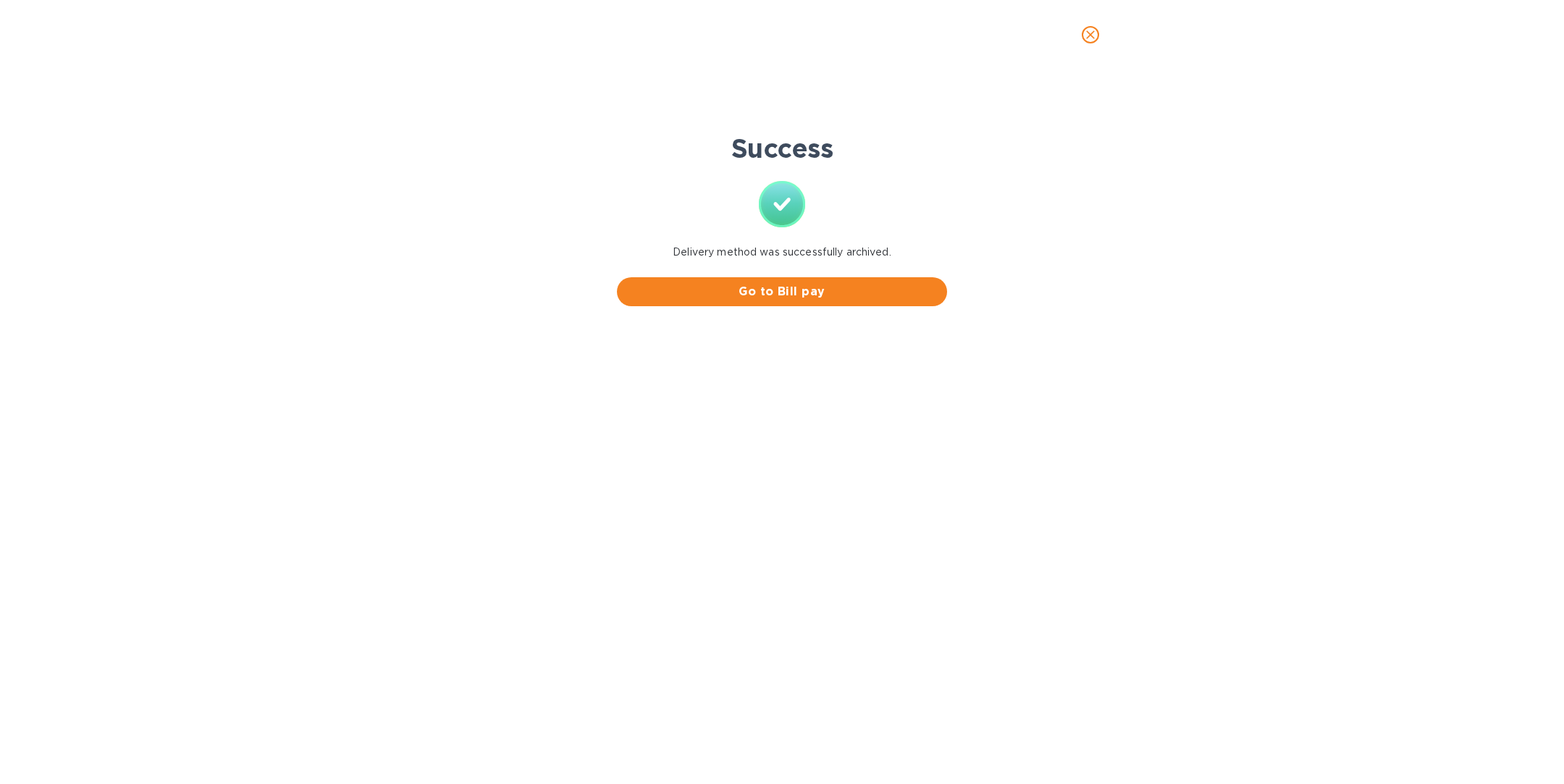
click at [1086, 38] on icon "close" at bounding box center [1090, 35] width 14 height 14
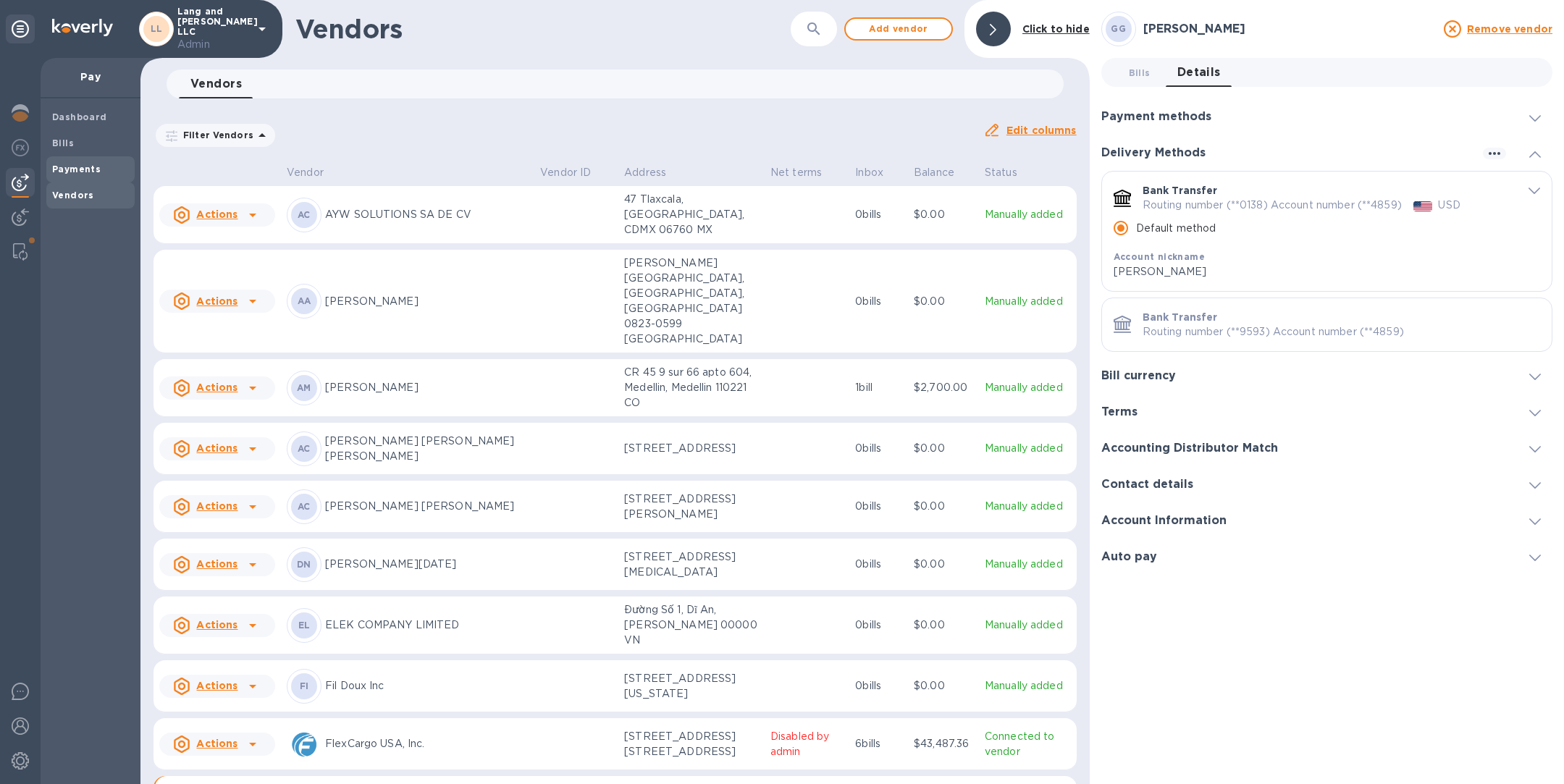
click at [81, 161] on div "Payments" at bounding box center [90, 169] width 89 height 26
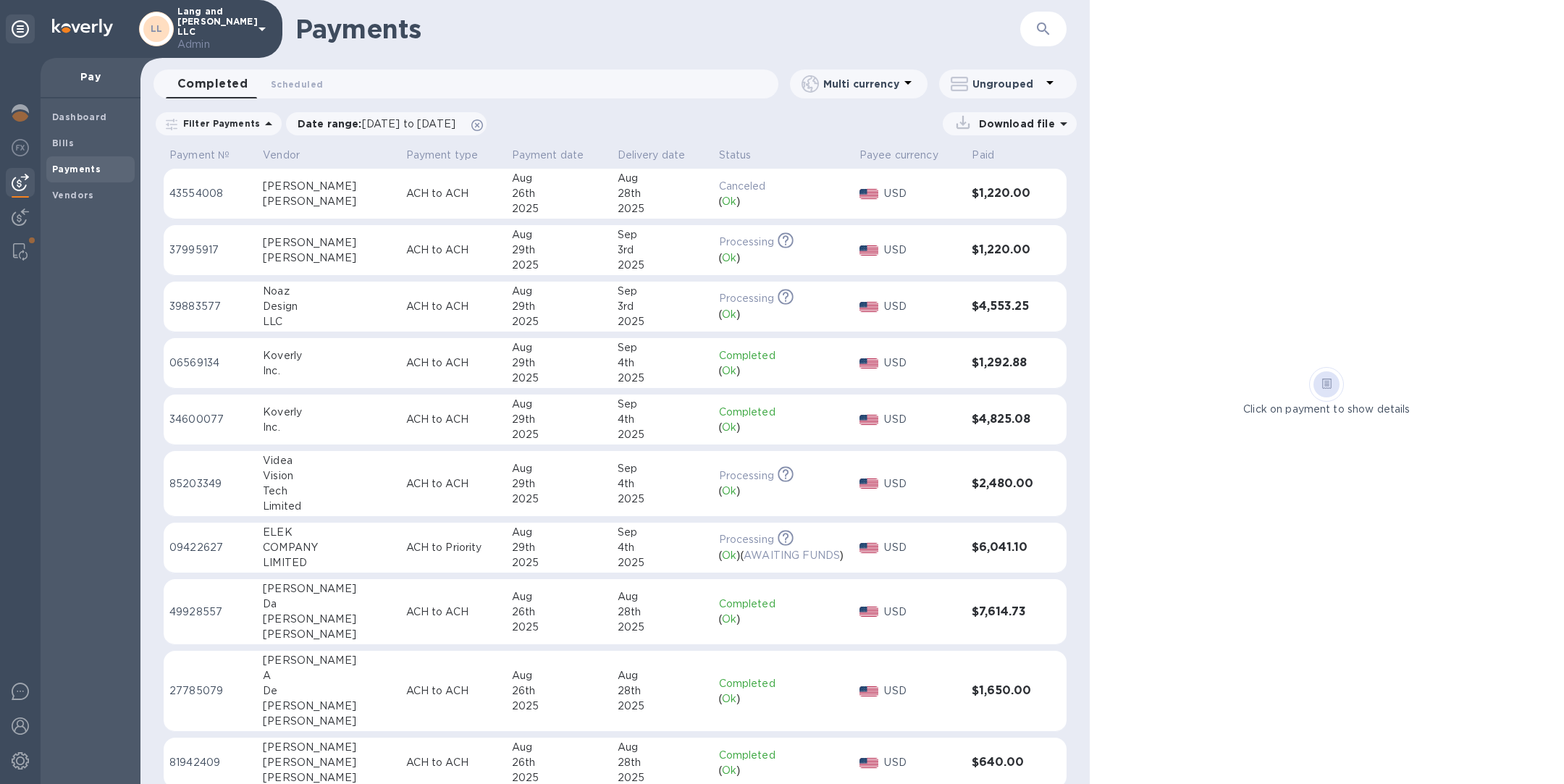
click at [423, 192] on p "ACH to ACH" at bounding box center [454, 194] width 94 height 15
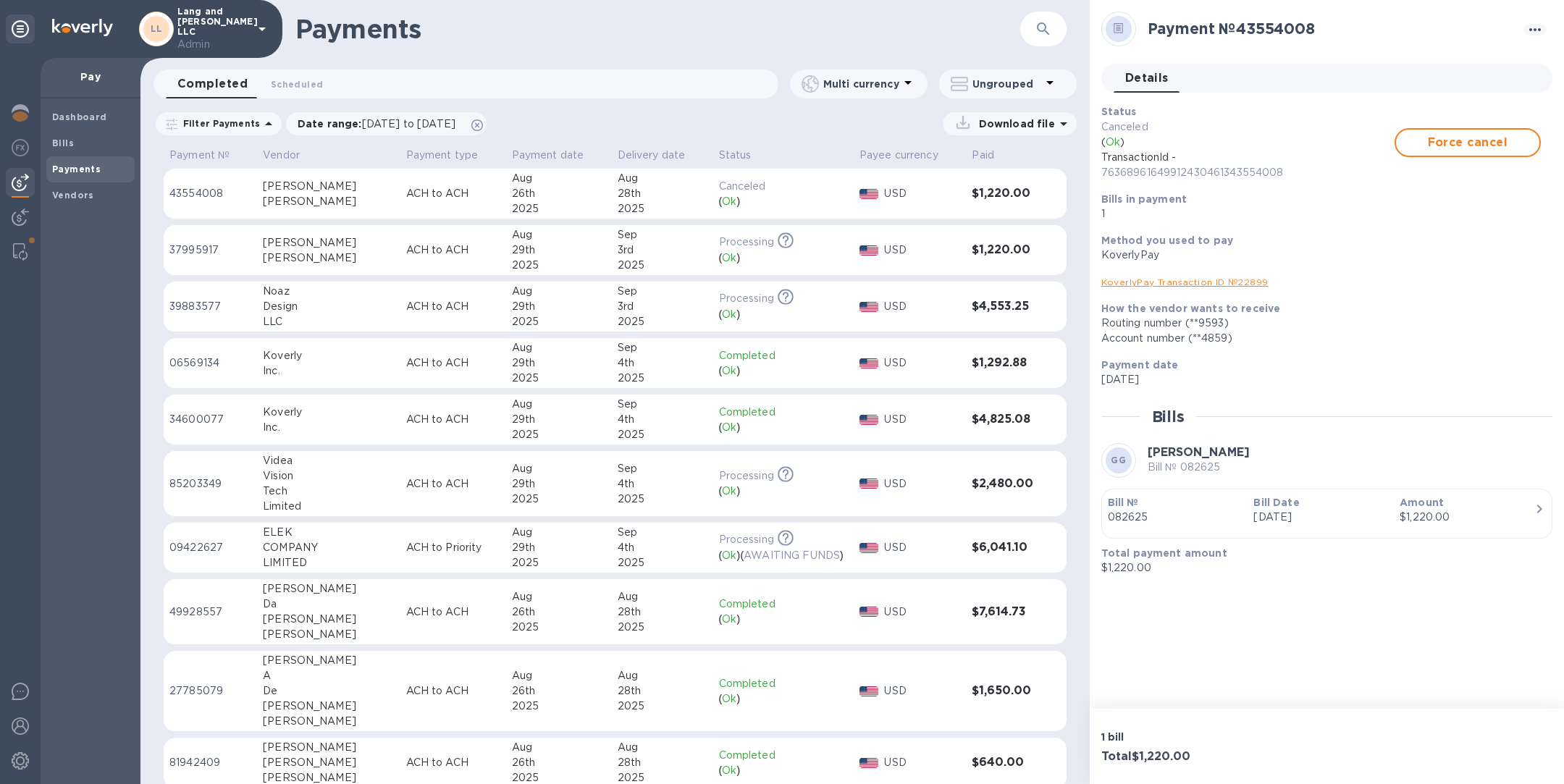
click at [419, 253] on p "ACH to ACH" at bounding box center [454, 250] width 94 height 15
click at [406, 303] on p "ACH to ACH" at bounding box center [454, 307] width 94 height 15
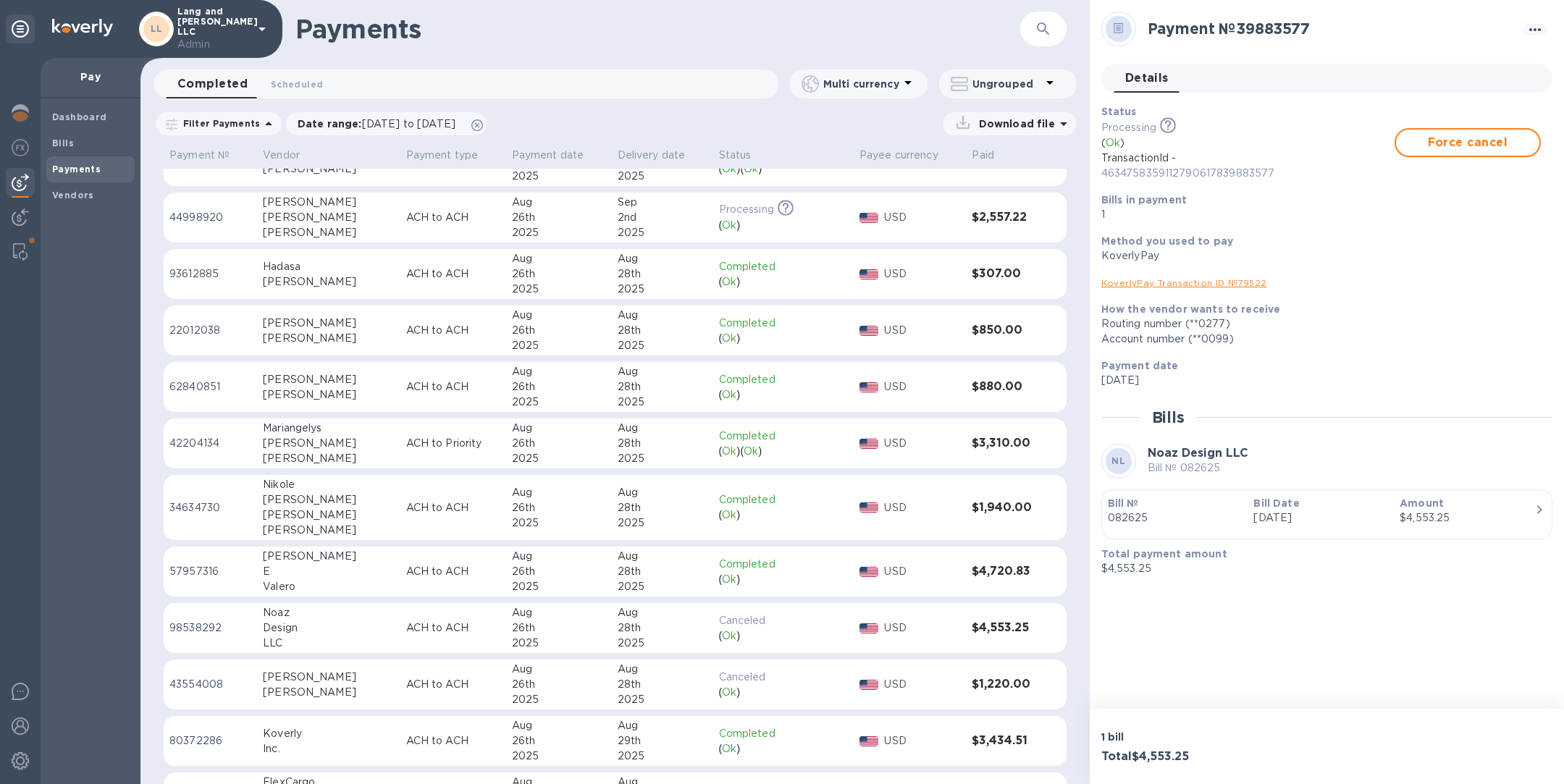
scroll to position [983, 0]
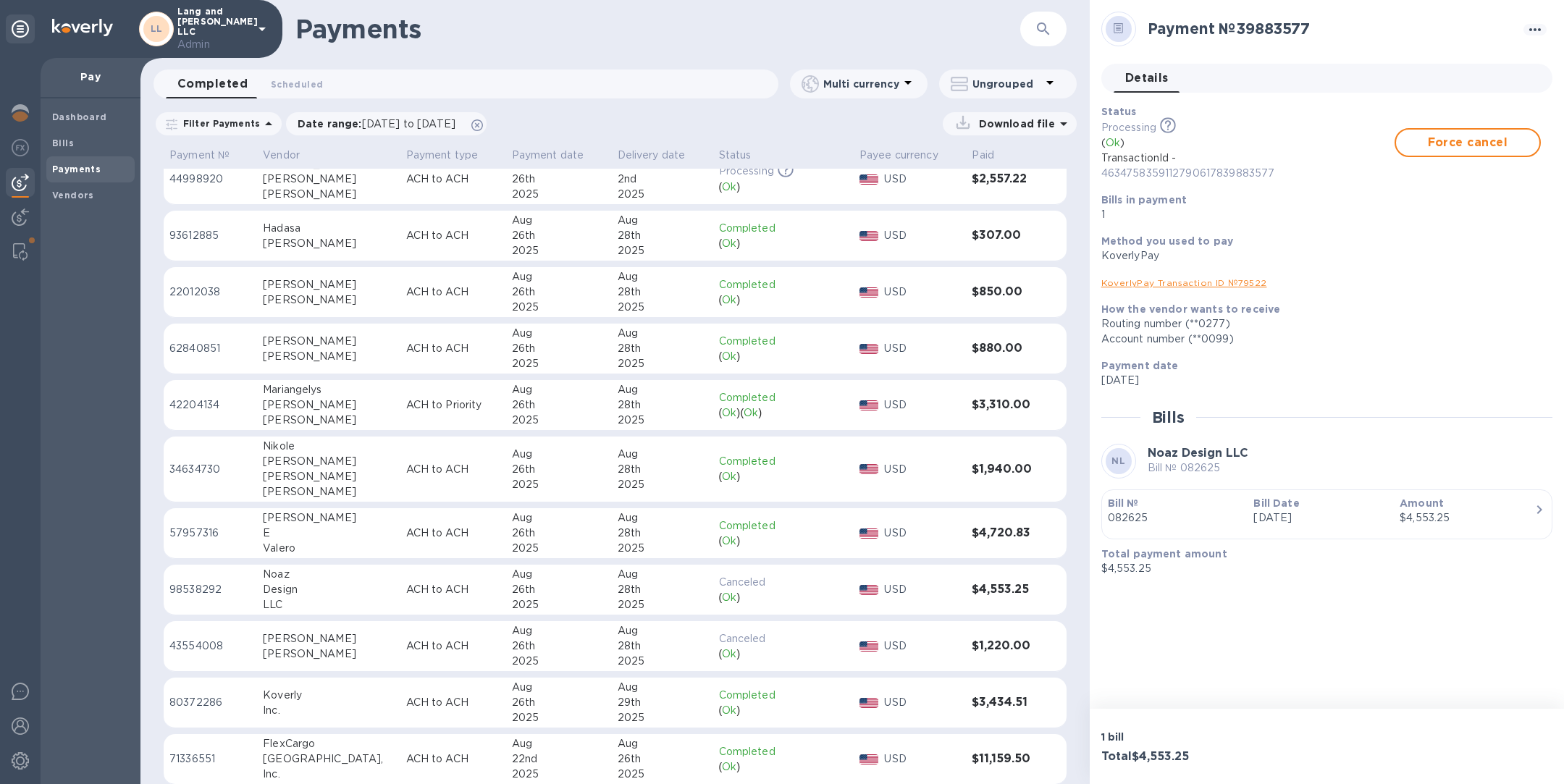
click at [411, 584] on p "ACH to ACH" at bounding box center [454, 589] width 94 height 15
click at [16, 120] on img at bounding box center [20, 113] width 18 height 18
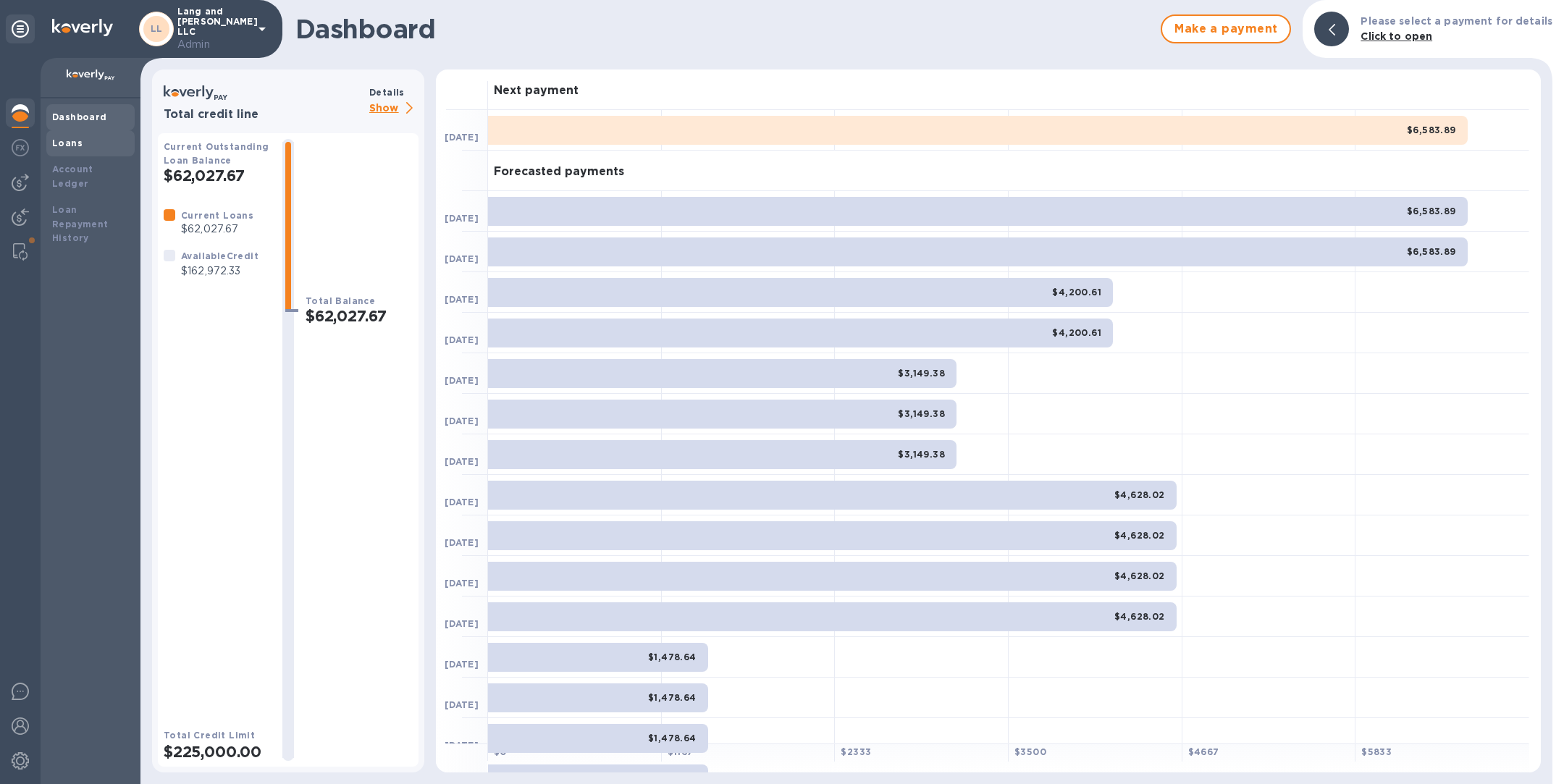
click at [92, 136] on div "Loans" at bounding box center [90, 142] width 77 height 14
